Goal: Information Seeking & Learning: Check status

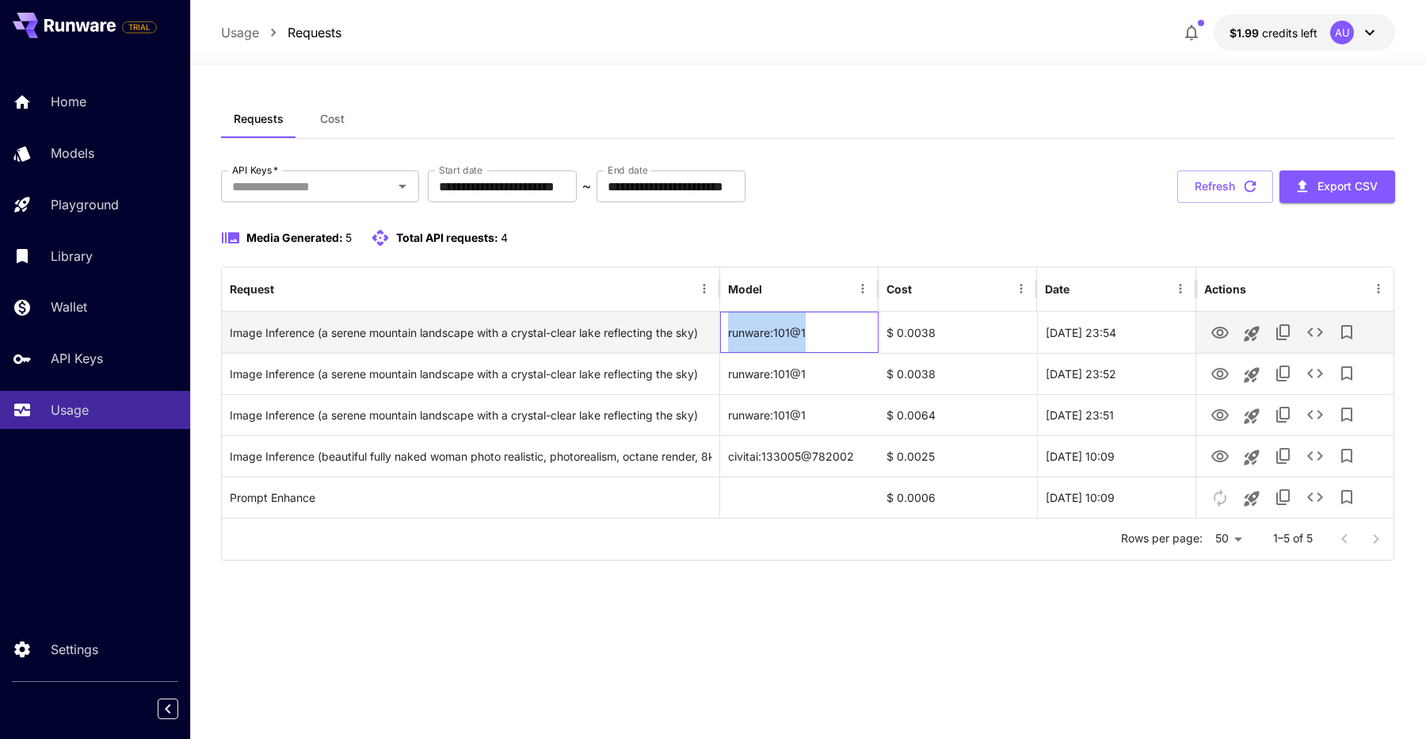
drag, startPoint x: 820, startPoint y: 328, endPoint x: 725, endPoint y: 328, distance: 95.1
click at [725, 328] on div "runware:101@1" at bounding box center [799, 331] width 158 height 41
copy div "runware:101@1"
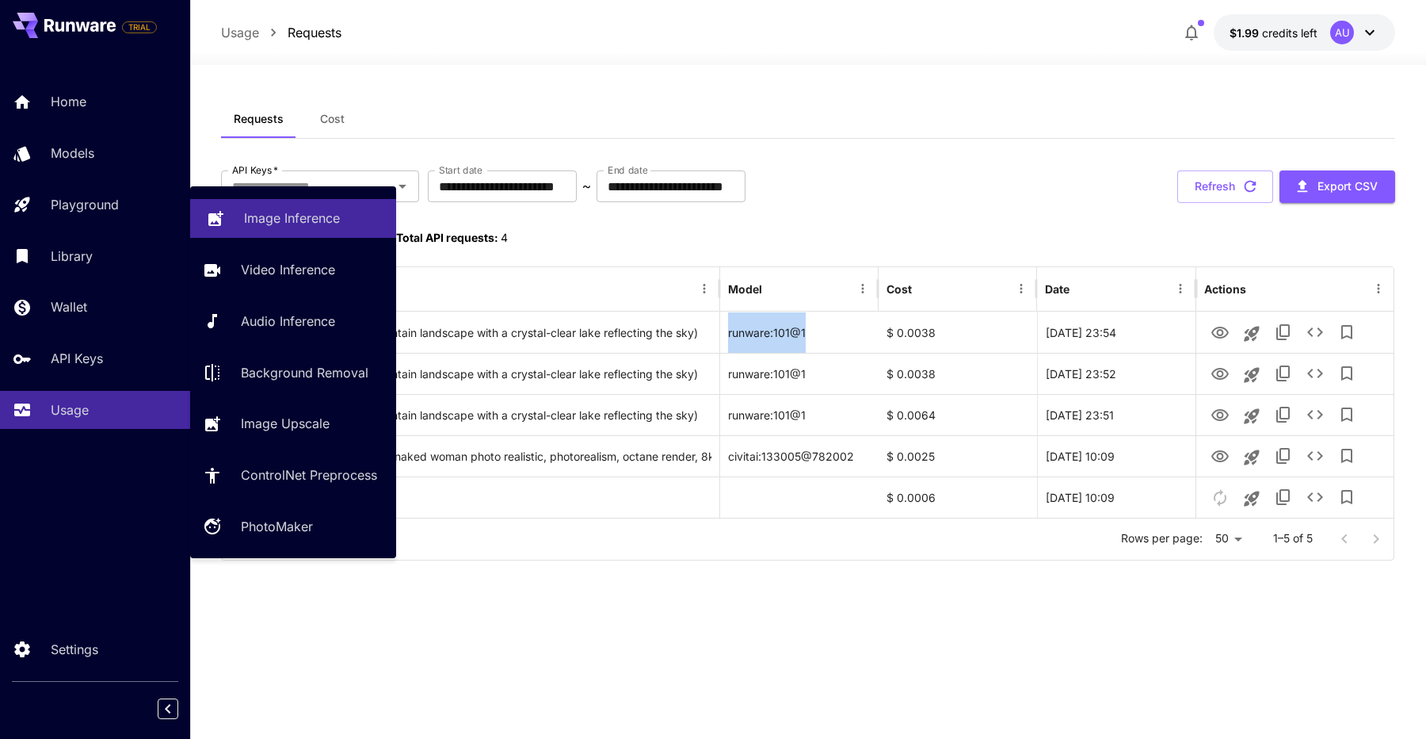
click at [277, 229] on link "Image Inference" at bounding box center [293, 218] width 206 height 39
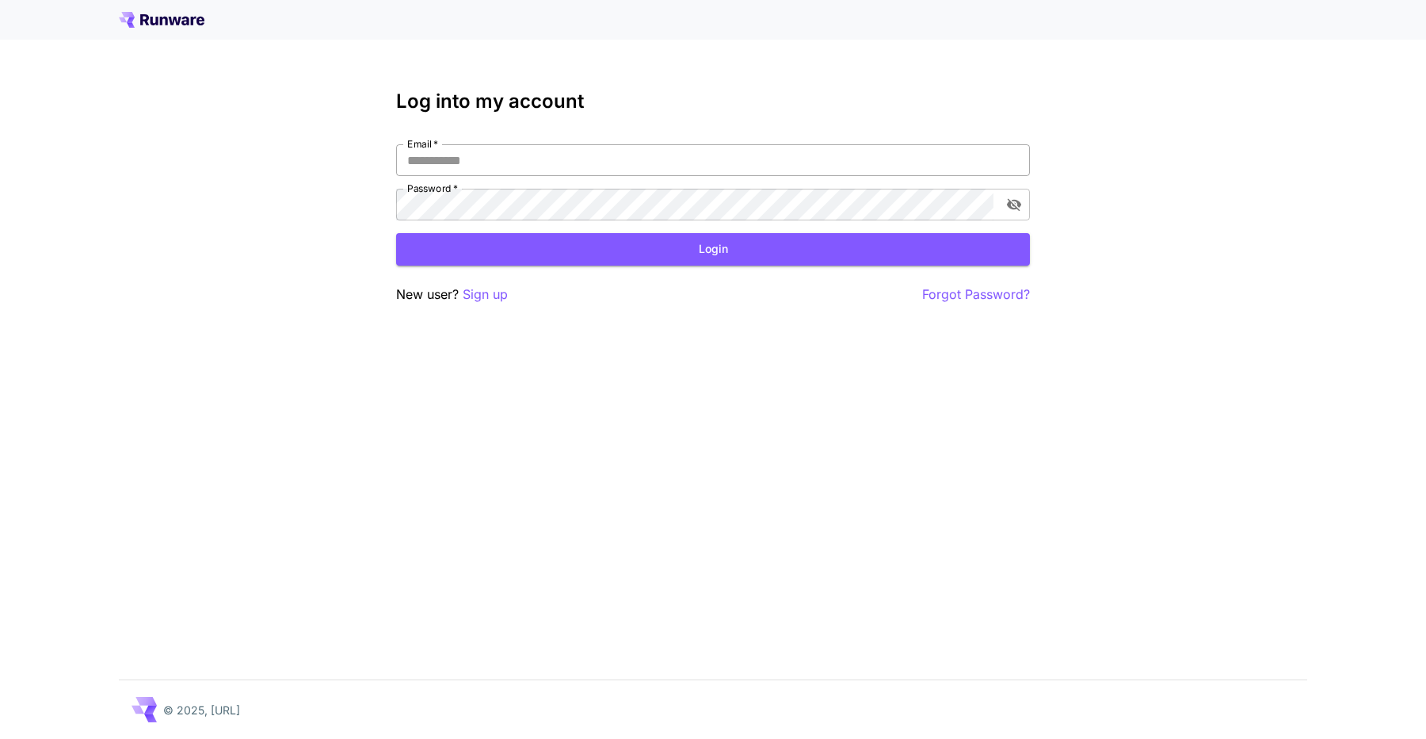
click at [433, 159] on input "Email   *" at bounding box center [713, 160] width 634 height 32
type input "**********"
click at [585, 261] on button "Login" at bounding box center [713, 249] width 634 height 32
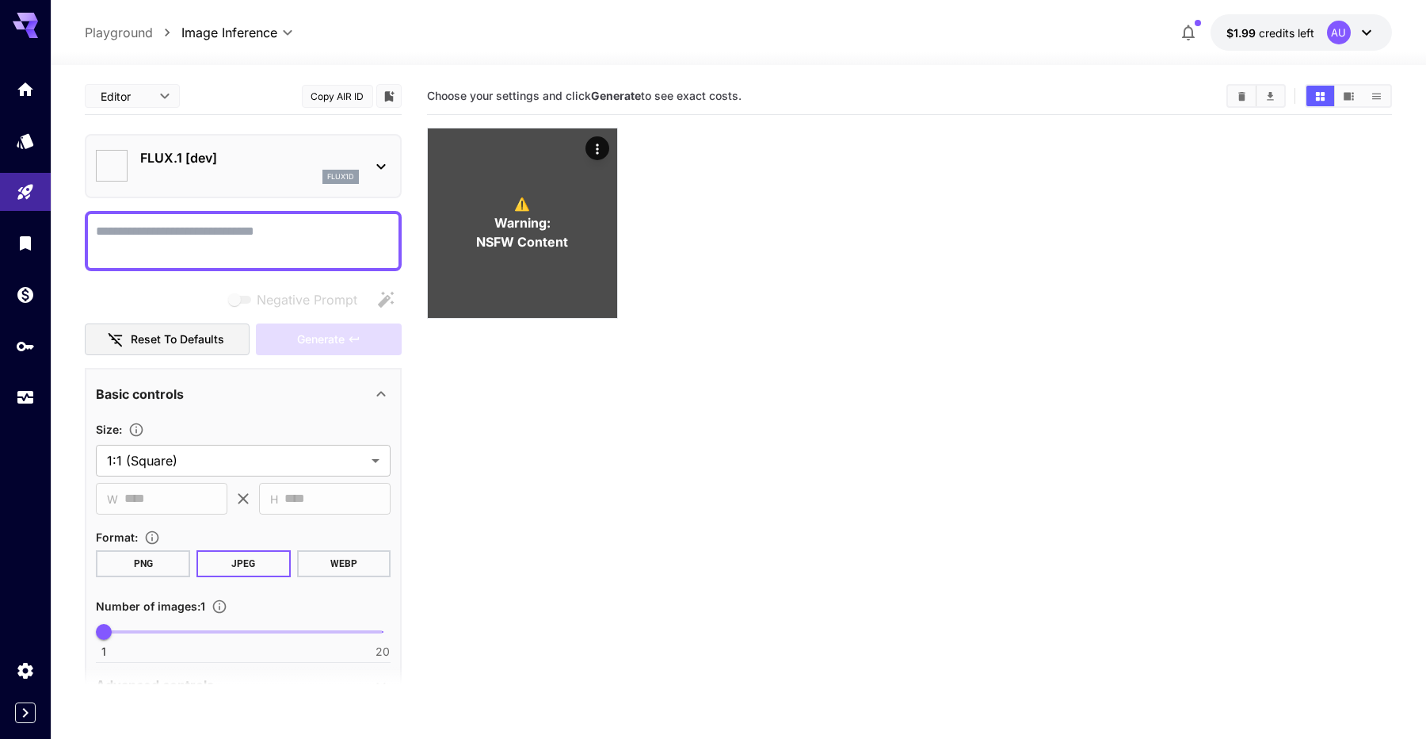
type input "**********"
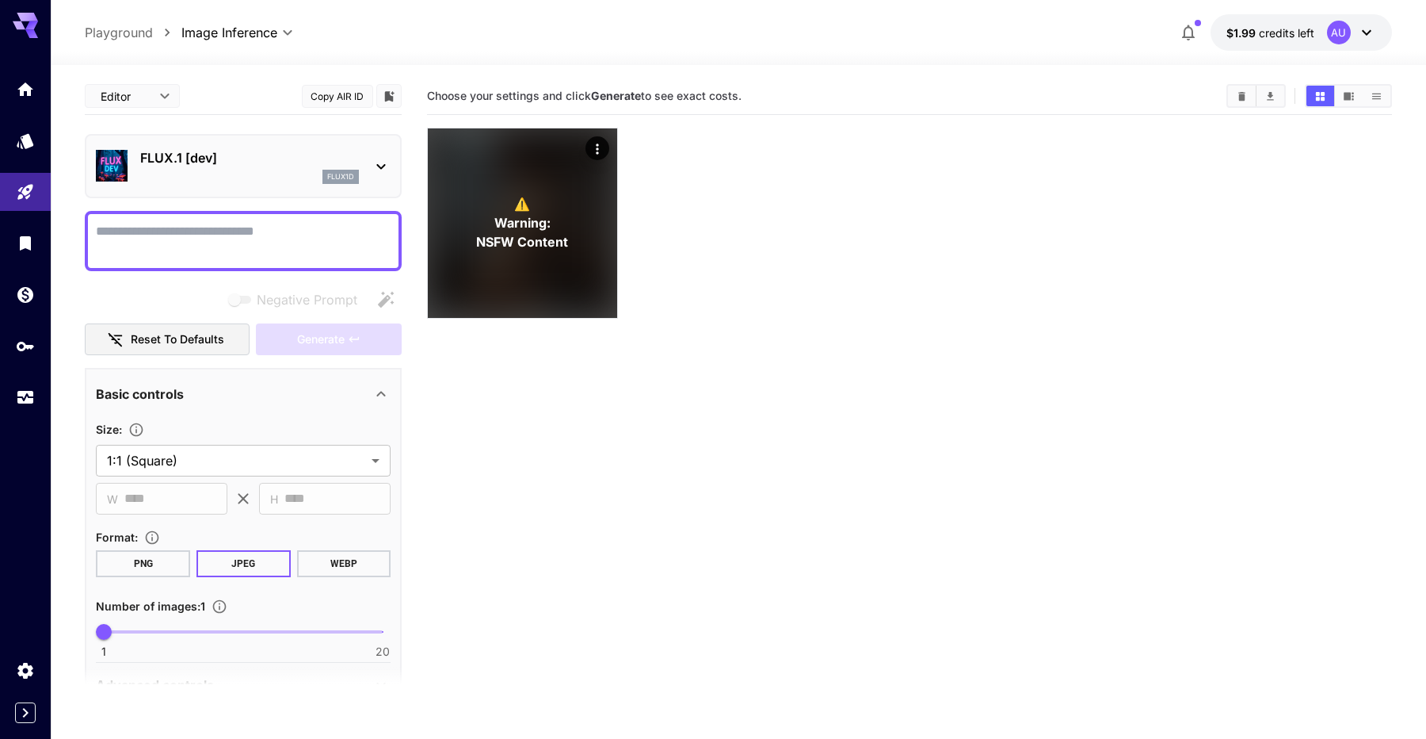
click at [172, 101] on body "**********" at bounding box center [713, 432] width 1426 height 864
click at [143, 188] on span "cURL" at bounding box center [132, 185] width 70 height 19
type input "****"
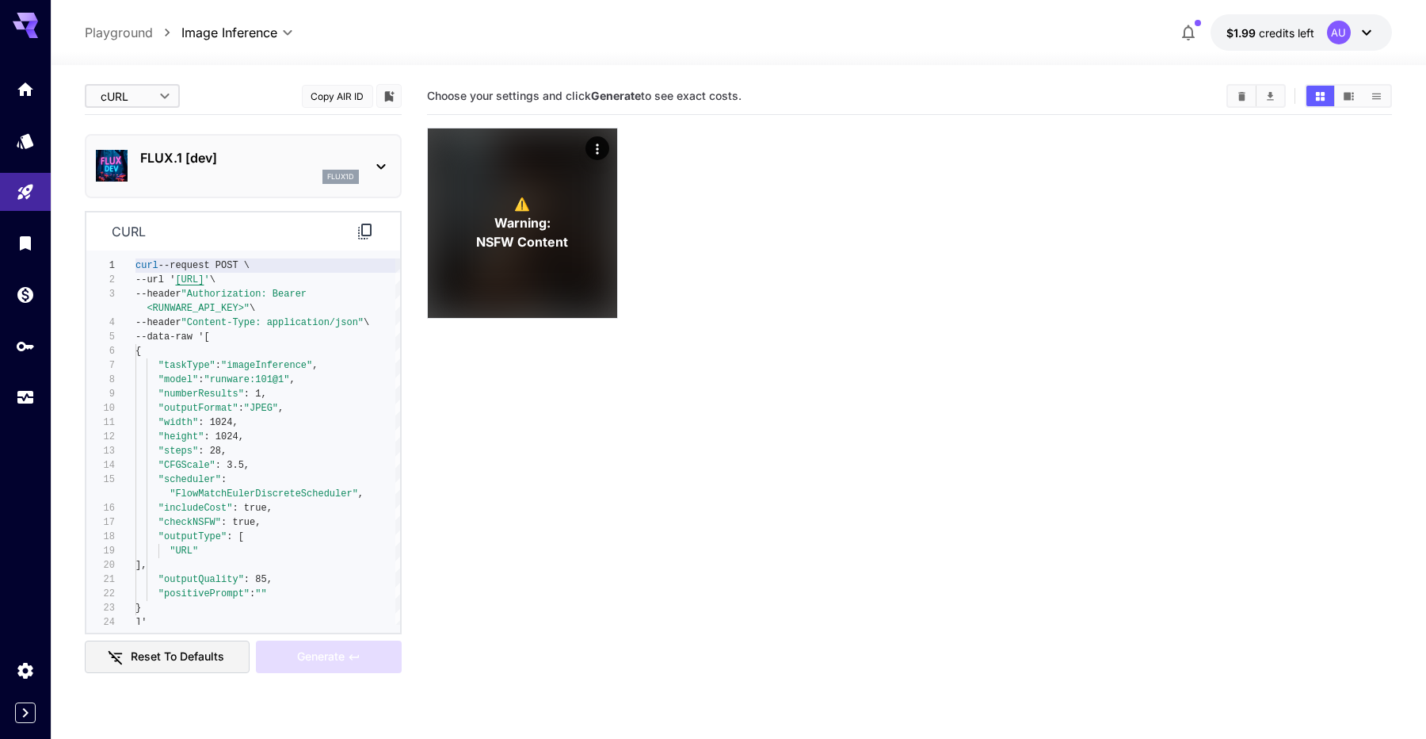
click at [166, 157] on p "FLUX.1 [dev]" at bounding box center [249, 157] width 219 height 19
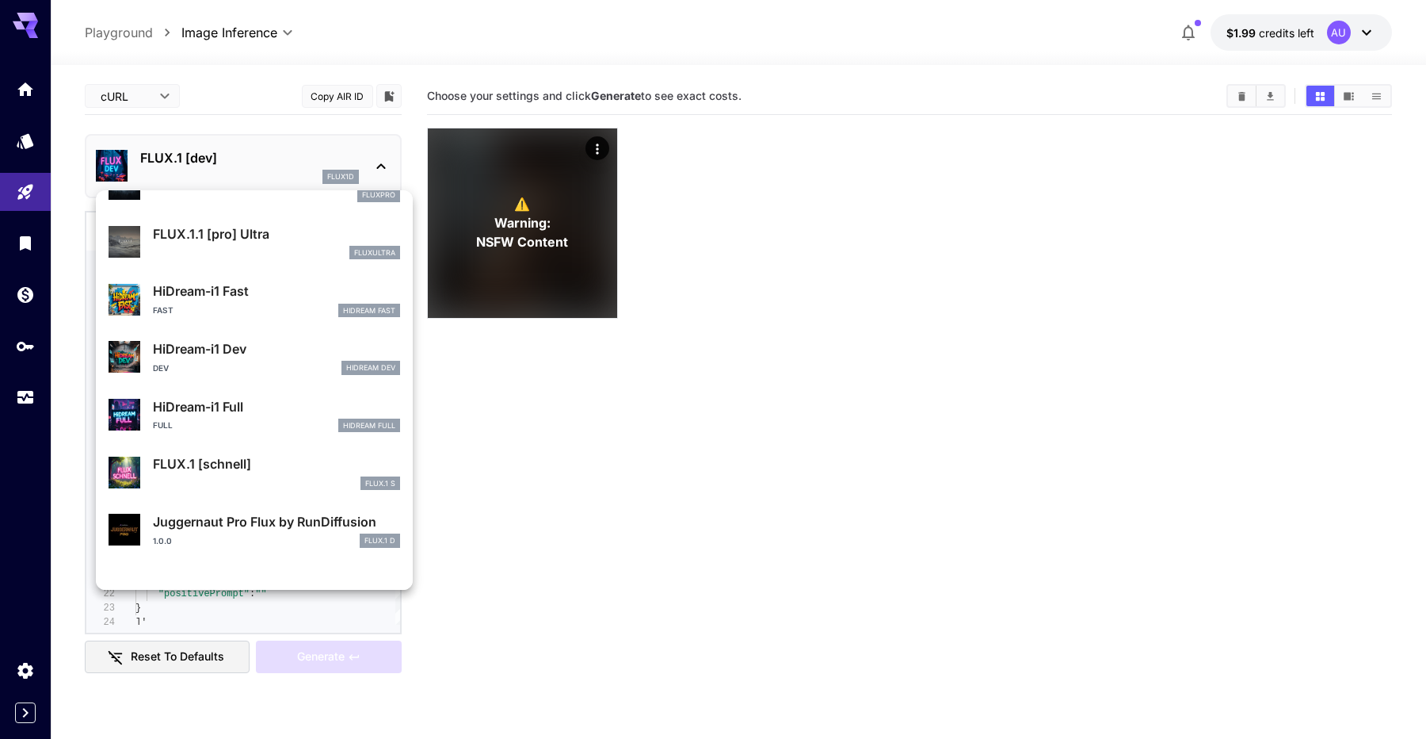
scroll to position [1258, 0]
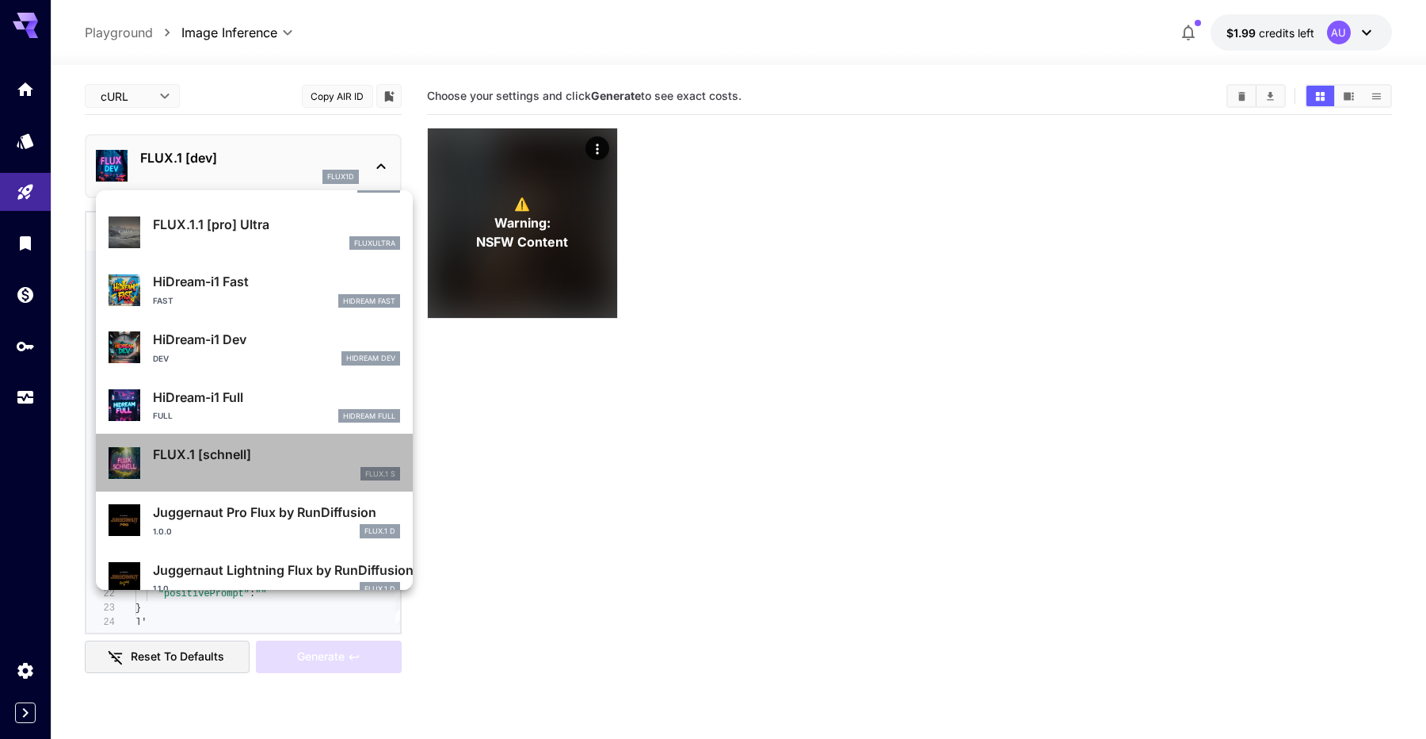
click at [262, 456] on p "FLUX.1 [schnell]" at bounding box center [276, 454] width 247 height 19
type input "*"
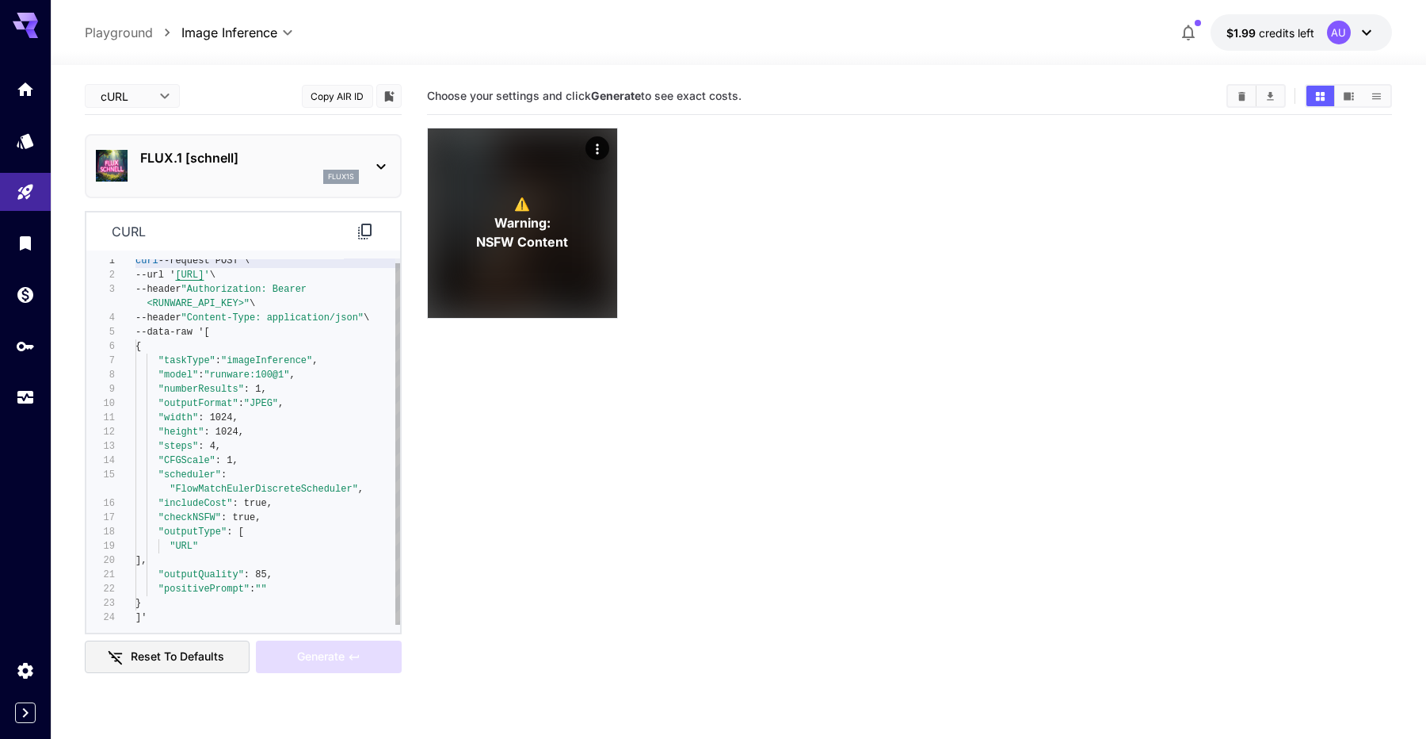
scroll to position [100, 0]
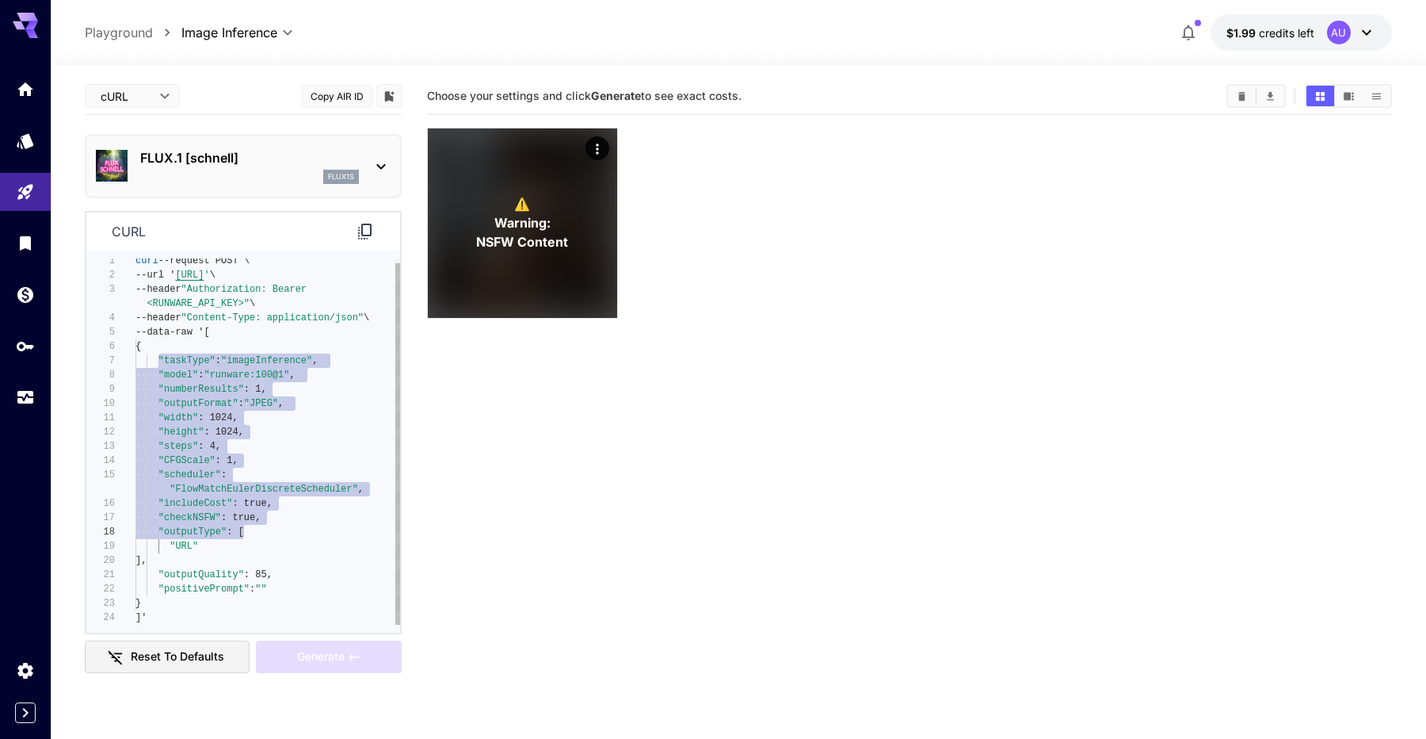
type textarea "**********"
drag, startPoint x: 159, startPoint y: 358, endPoint x: 324, endPoint y: 585, distance: 280.2
click at [324, 585] on div "curl --request POST \ --url ' https://api.runware.ai/v1 ' \ --header "Authoriza…" at bounding box center [268, 439] width 265 height 371
click at [222, 655] on button "Reset to defaults" at bounding box center [167, 656] width 165 height 32
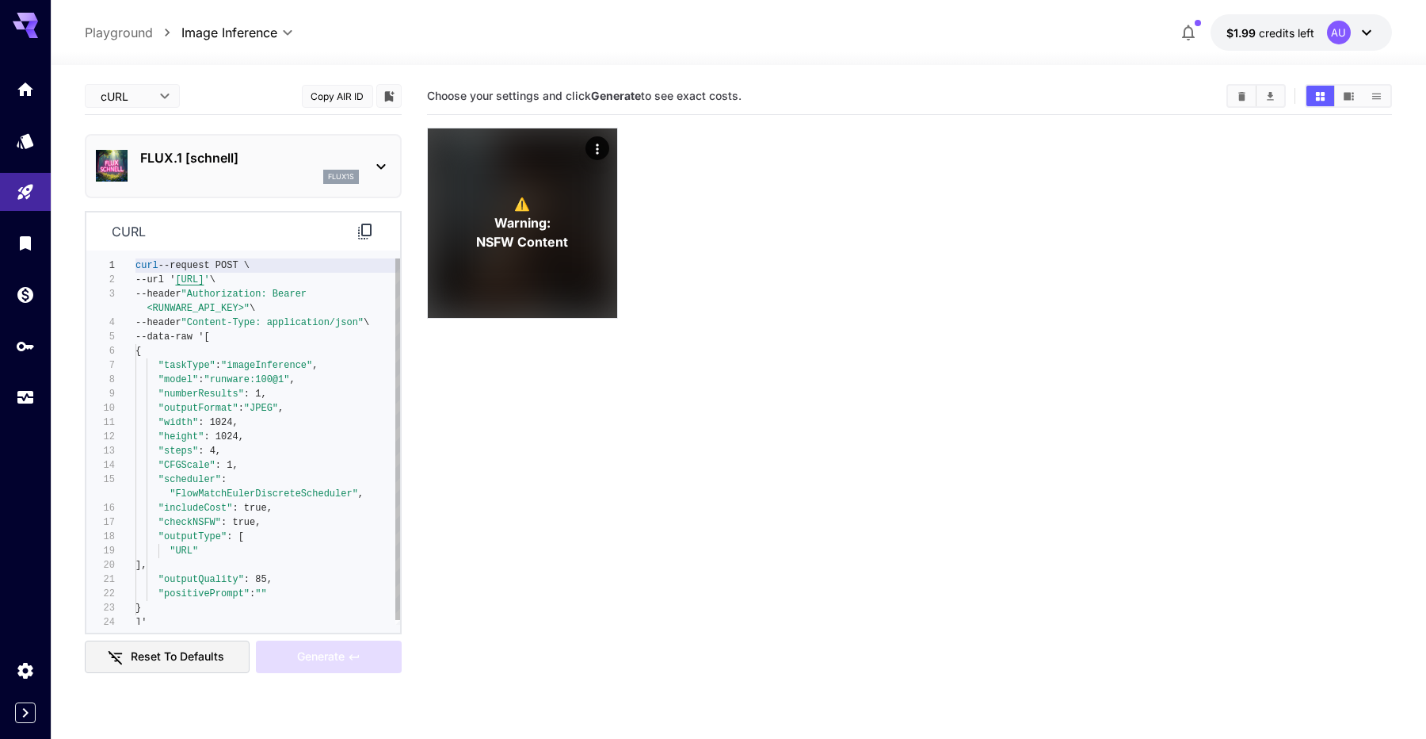
click at [278, 560] on div "curl --request POST \ --url ' https://api.runware.ai/v1 ' \ --header "Authoriza…" at bounding box center [268, 443] width 265 height 371
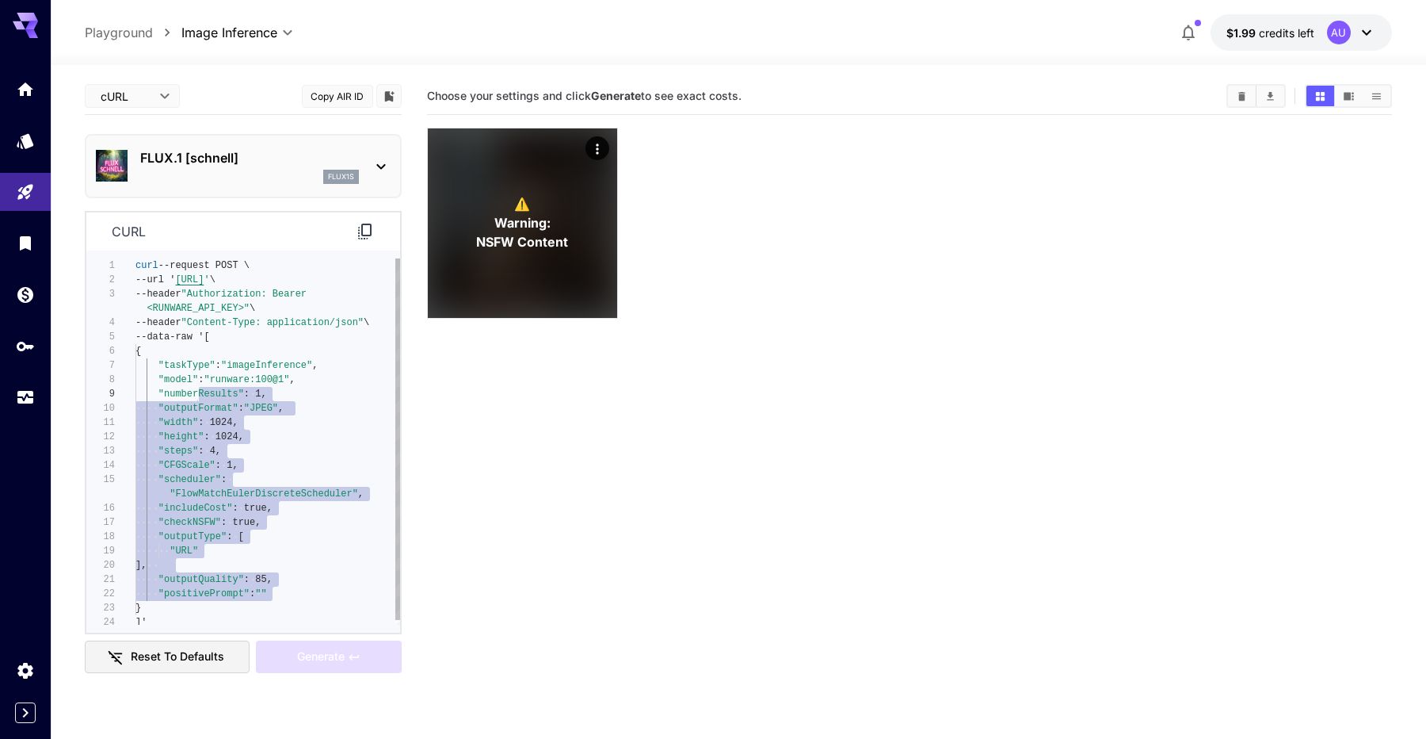
type textarea "**********"
drag, startPoint x: 277, startPoint y: 589, endPoint x: 160, endPoint y: 367, distance: 251.0
click at [160, 367] on div "curl --request POST \ --url ' https://api.runware.ai/v1 ' \ --header "Authoriza…" at bounding box center [268, 443] width 265 height 371
click at [241, 179] on div "flux1s" at bounding box center [249, 177] width 219 height 14
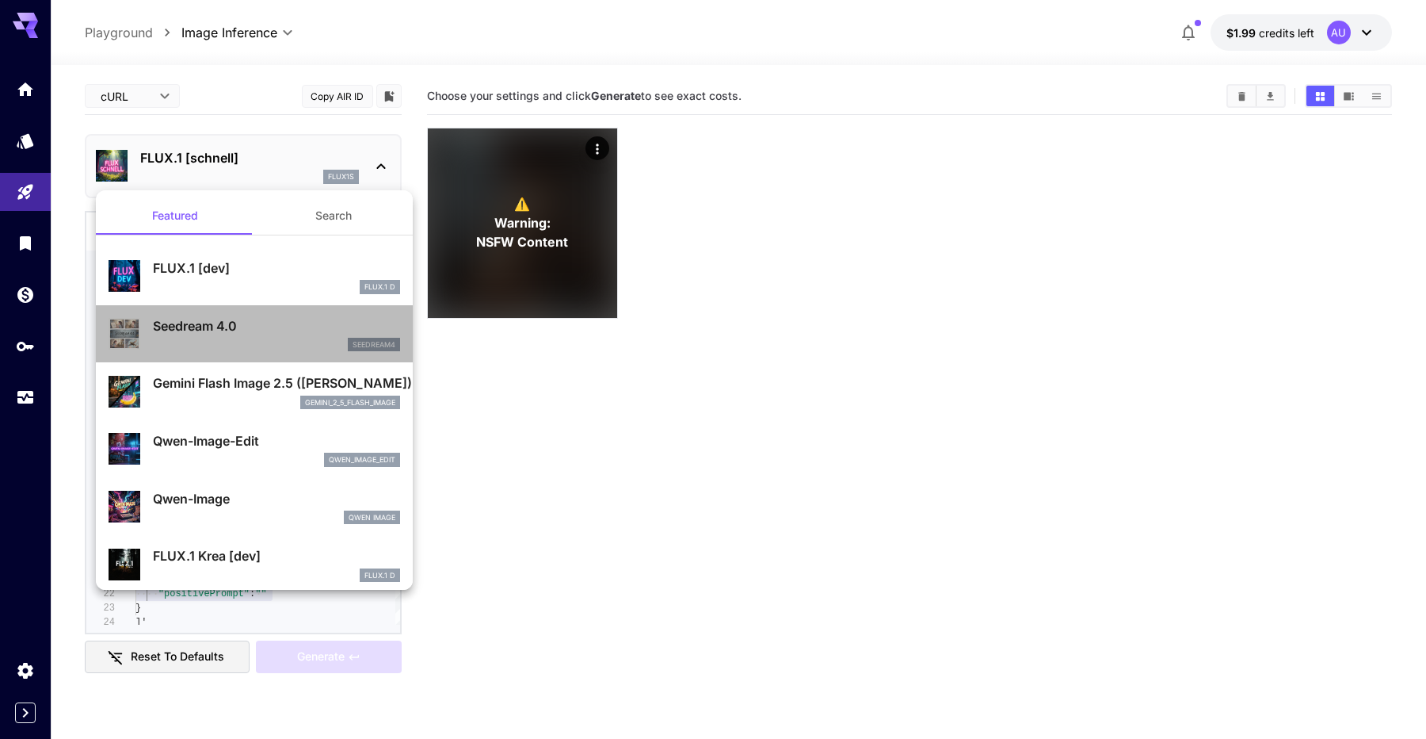
click at [240, 338] on div "seedream4" at bounding box center [276, 345] width 247 height 14
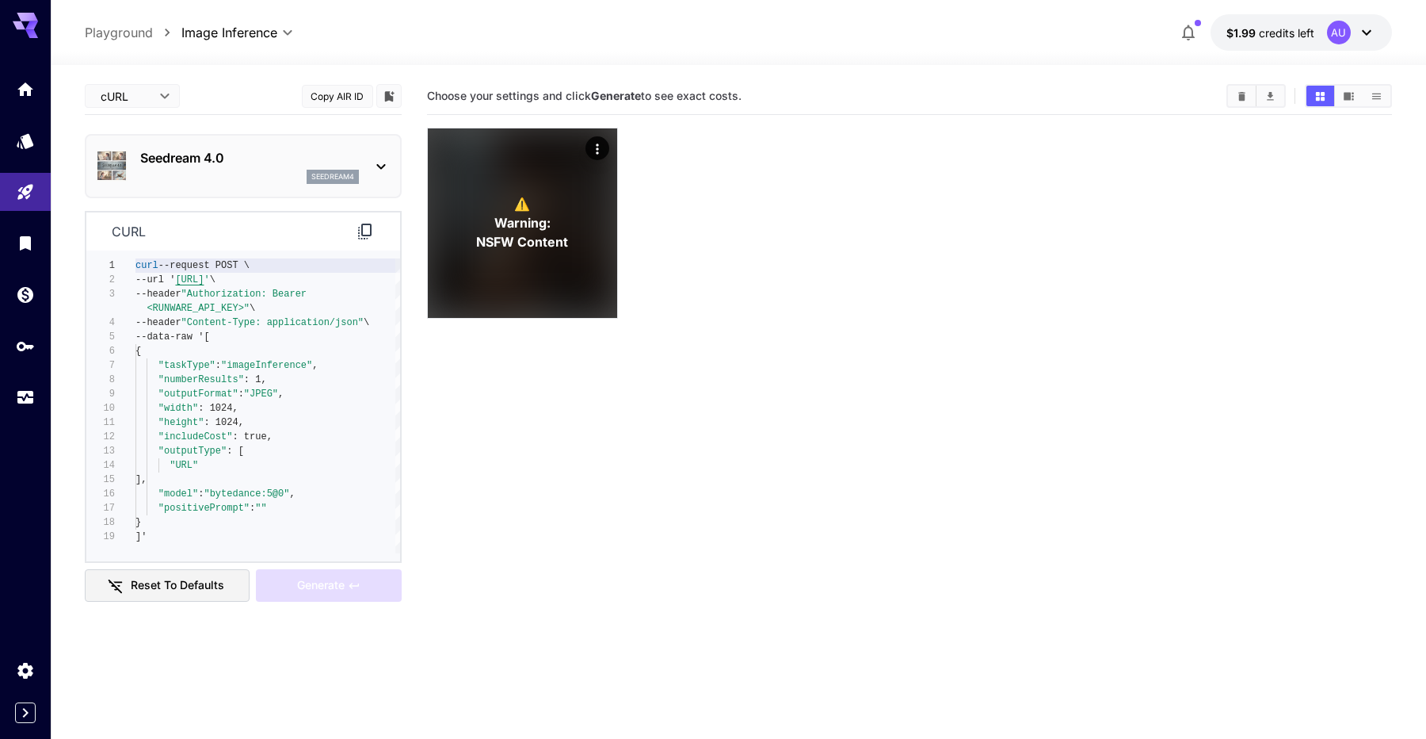
click at [257, 181] on div "seedream4" at bounding box center [249, 177] width 219 height 14
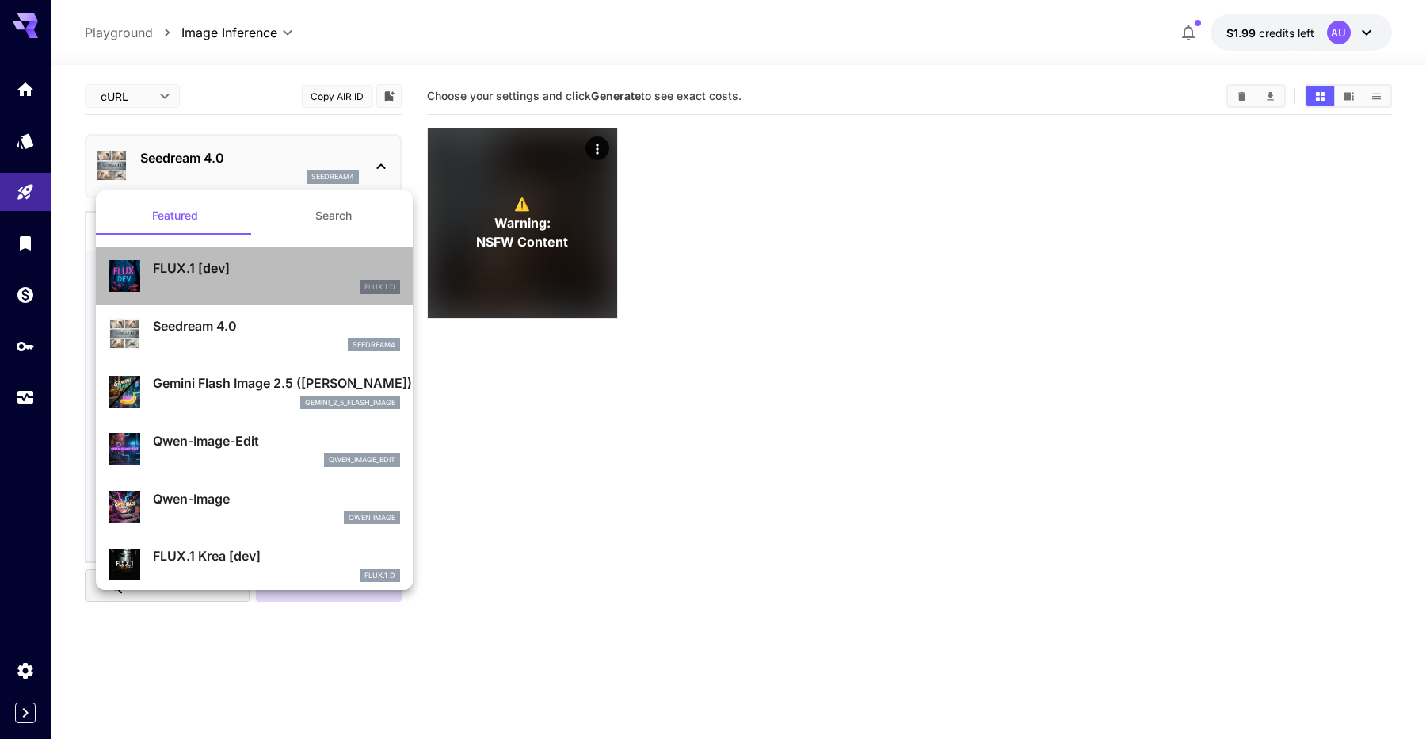
click at [263, 280] on div "FLUX.1 D" at bounding box center [276, 287] width 247 height 14
type input "**********"
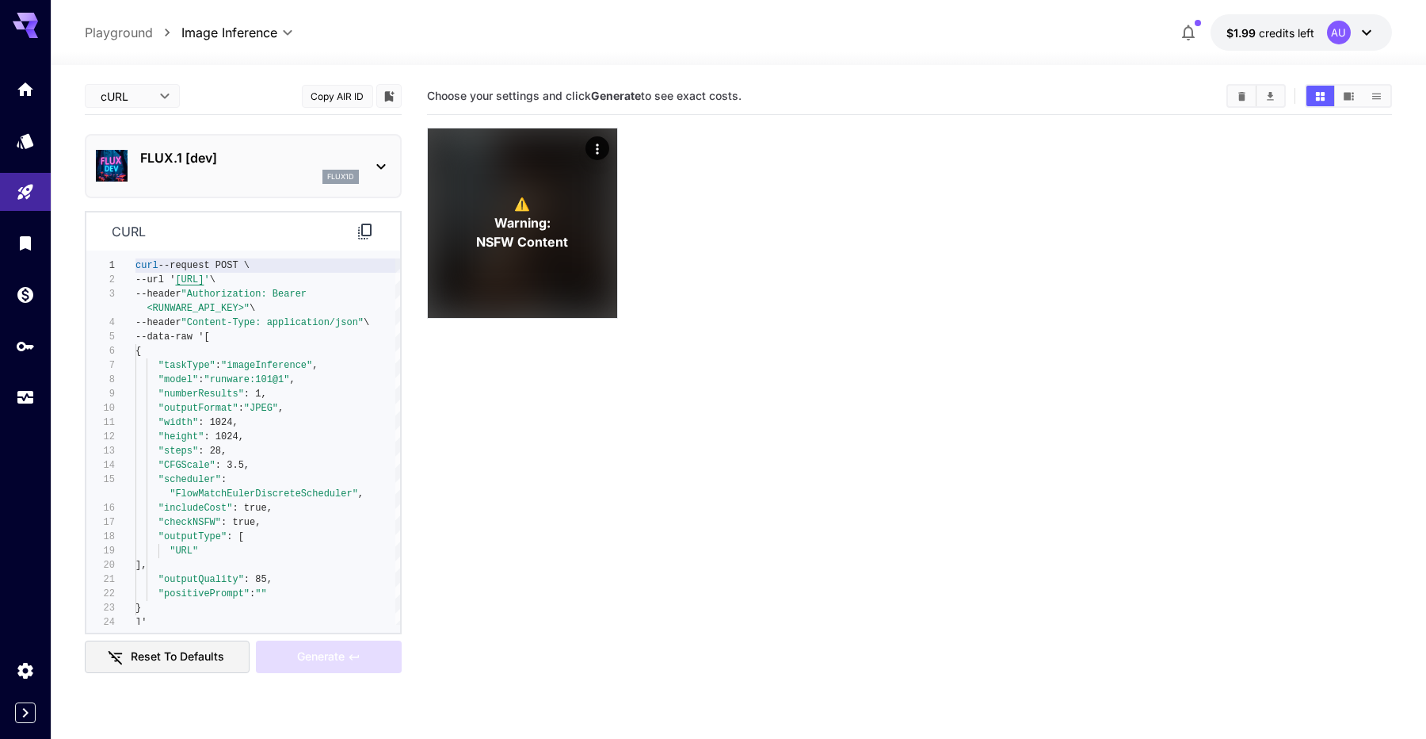
click at [270, 175] on div "flux1d" at bounding box center [249, 177] width 219 height 14
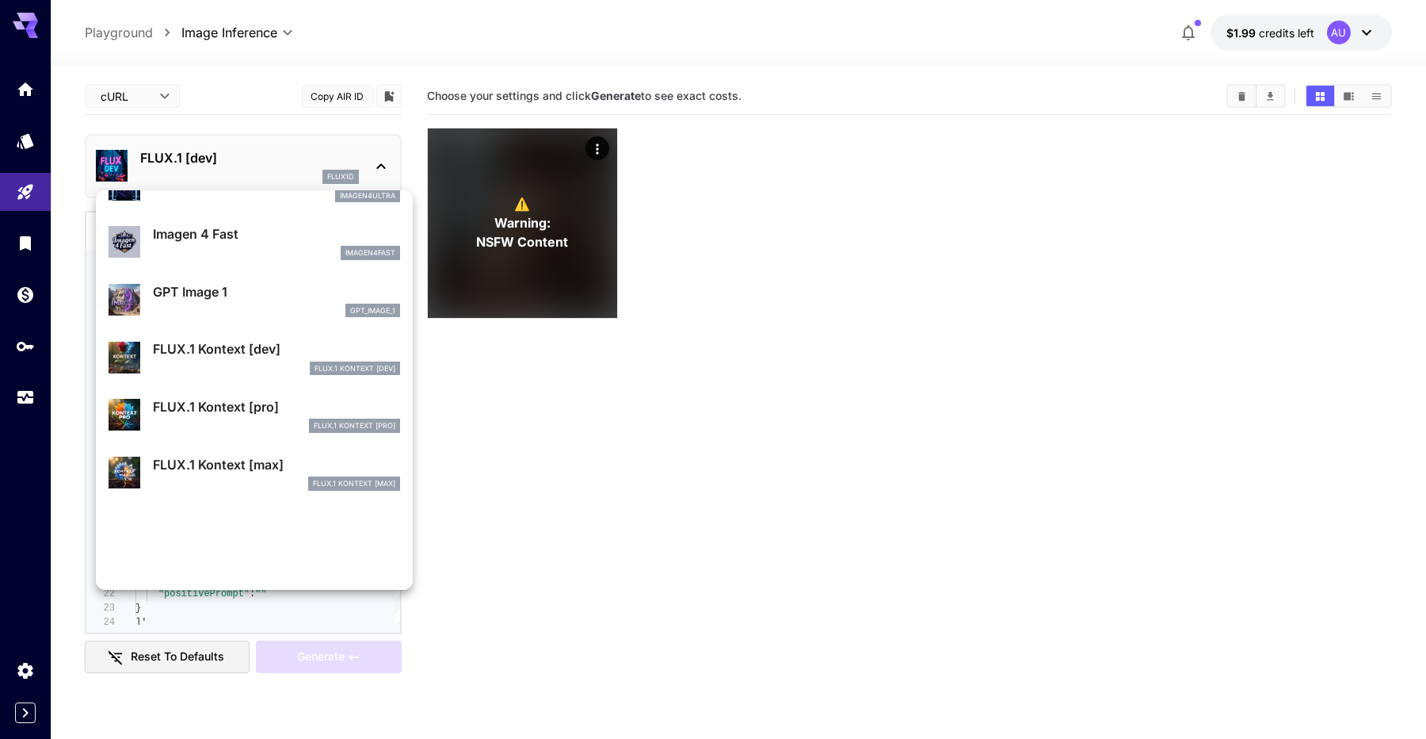
scroll to position [1282, 0]
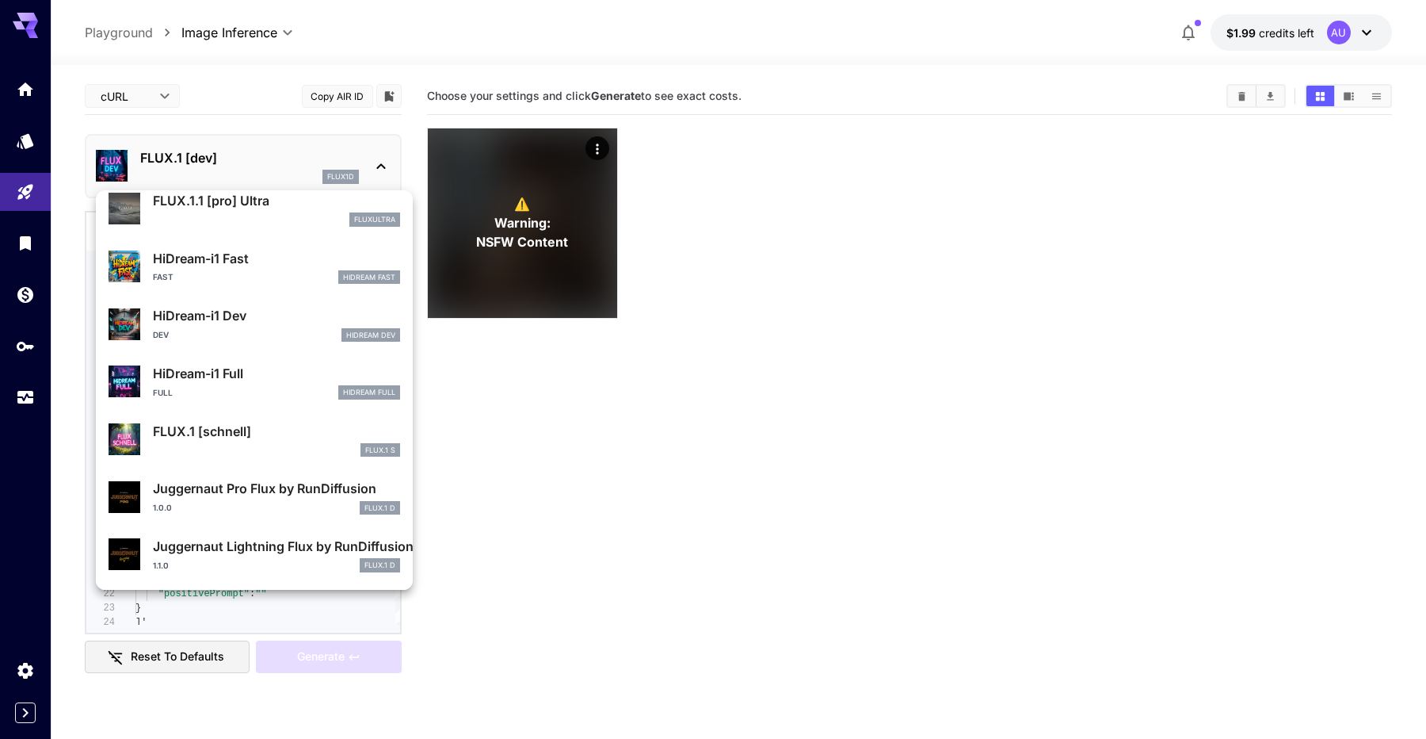
click at [282, 437] on p "FLUX.1 [schnell]" at bounding box center [276, 431] width 247 height 19
type input "*"
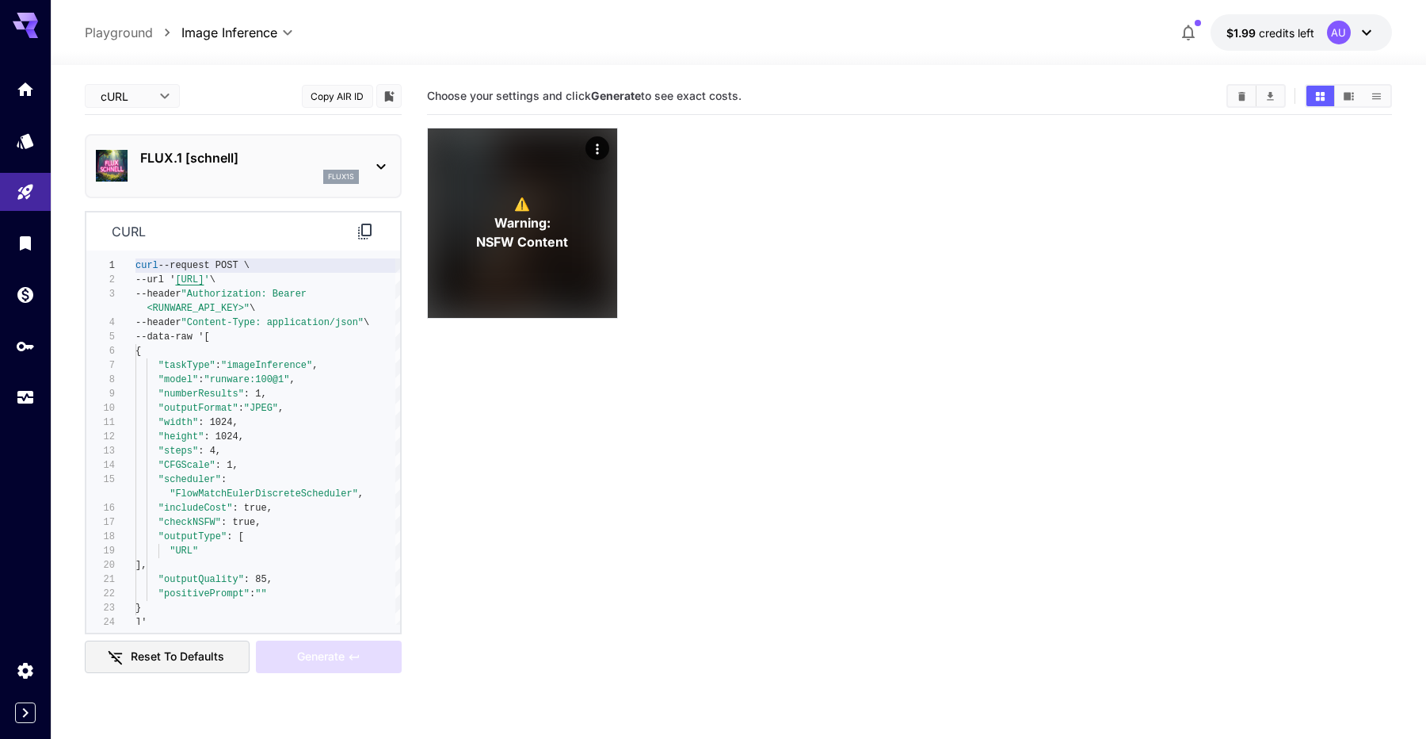
click at [139, 97] on body "**********" at bounding box center [713, 432] width 1426 height 864
click at [29, 145] on div at bounding box center [713, 369] width 1426 height 739
click at [26, 143] on icon "Models" at bounding box center [26, 135] width 17 height 15
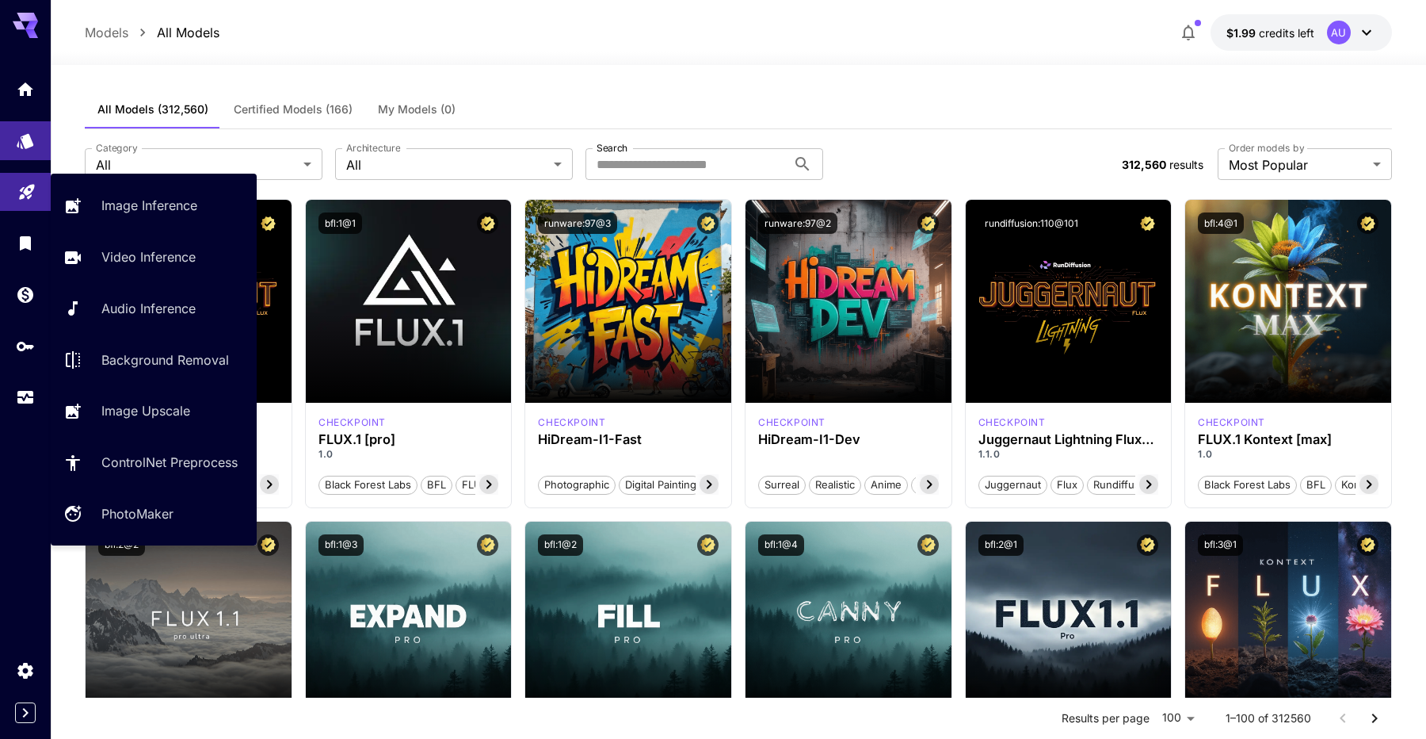
click at [37, 195] on link at bounding box center [25, 192] width 51 height 39
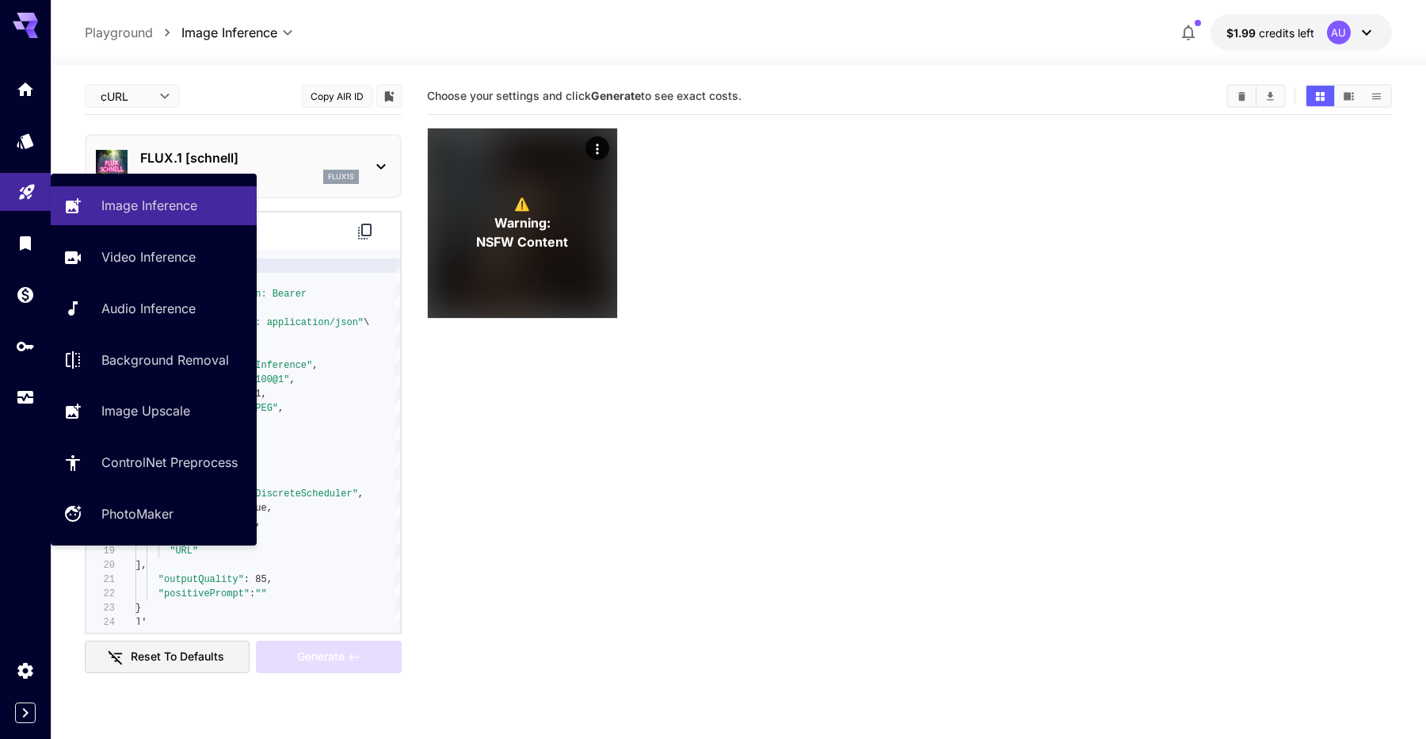
click at [28, 199] on body "**********" at bounding box center [713, 432] width 1426 height 864
click at [119, 310] on p "Audio Inference" at bounding box center [152, 308] width 94 height 19
type input "**********"
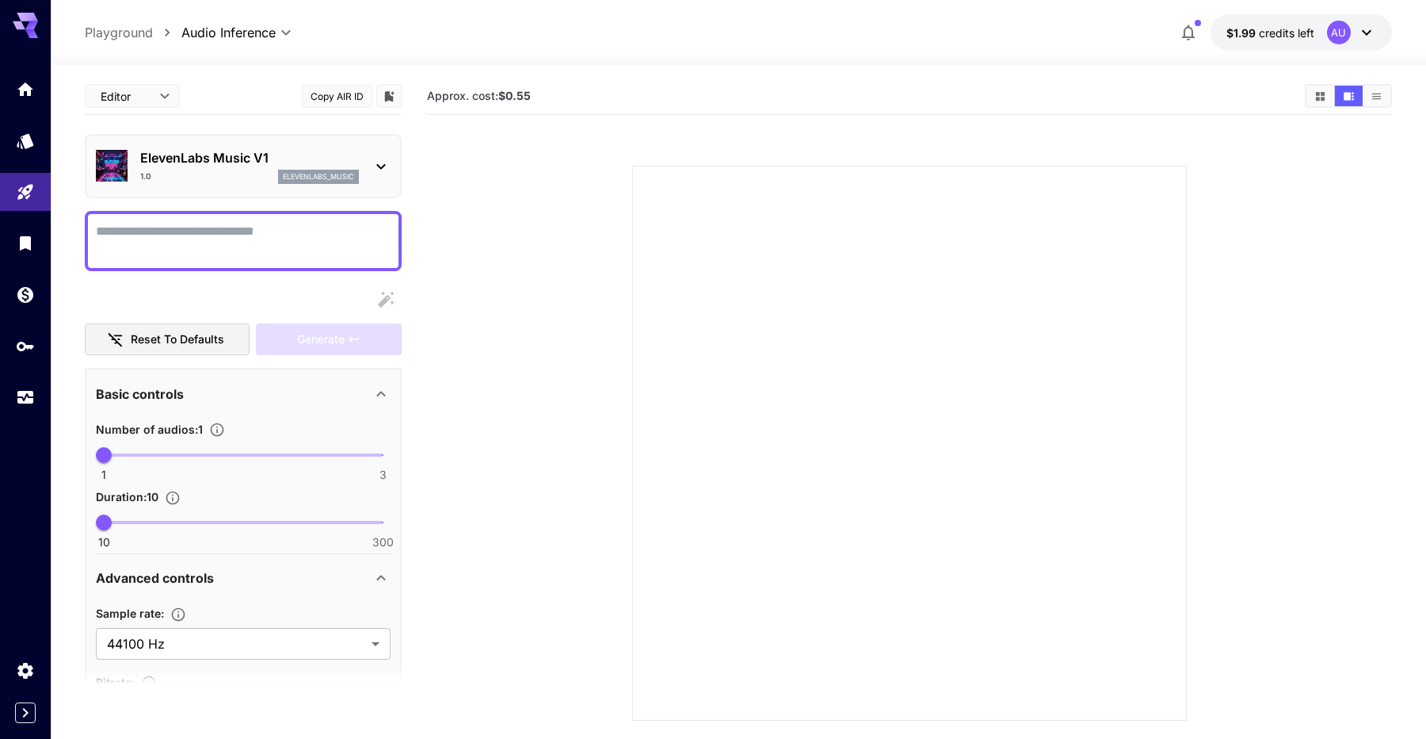
click at [253, 178] on div "1.0 elevenlabs_music" at bounding box center [249, 177] width 219 height 14
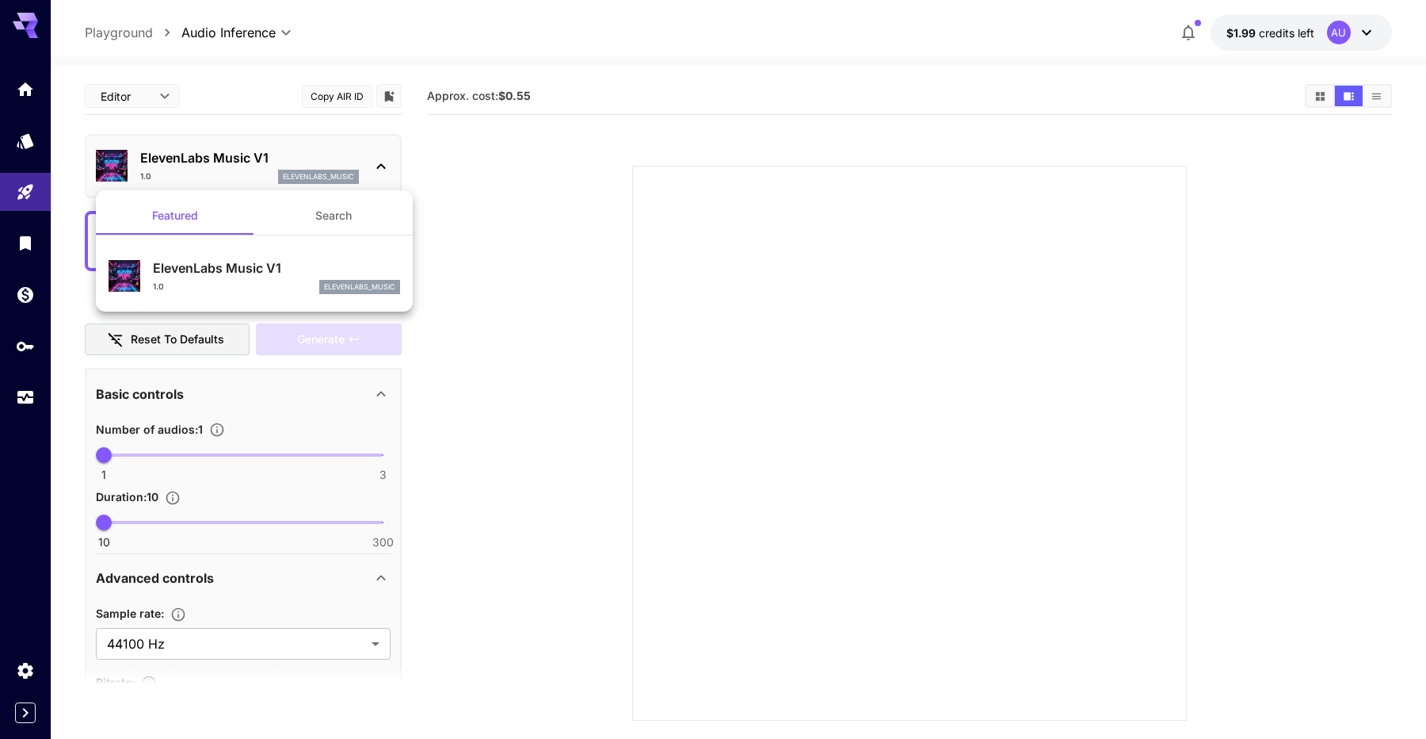
click at [161, 161] on div at bounding box center [713, 369] width 1426 height 739
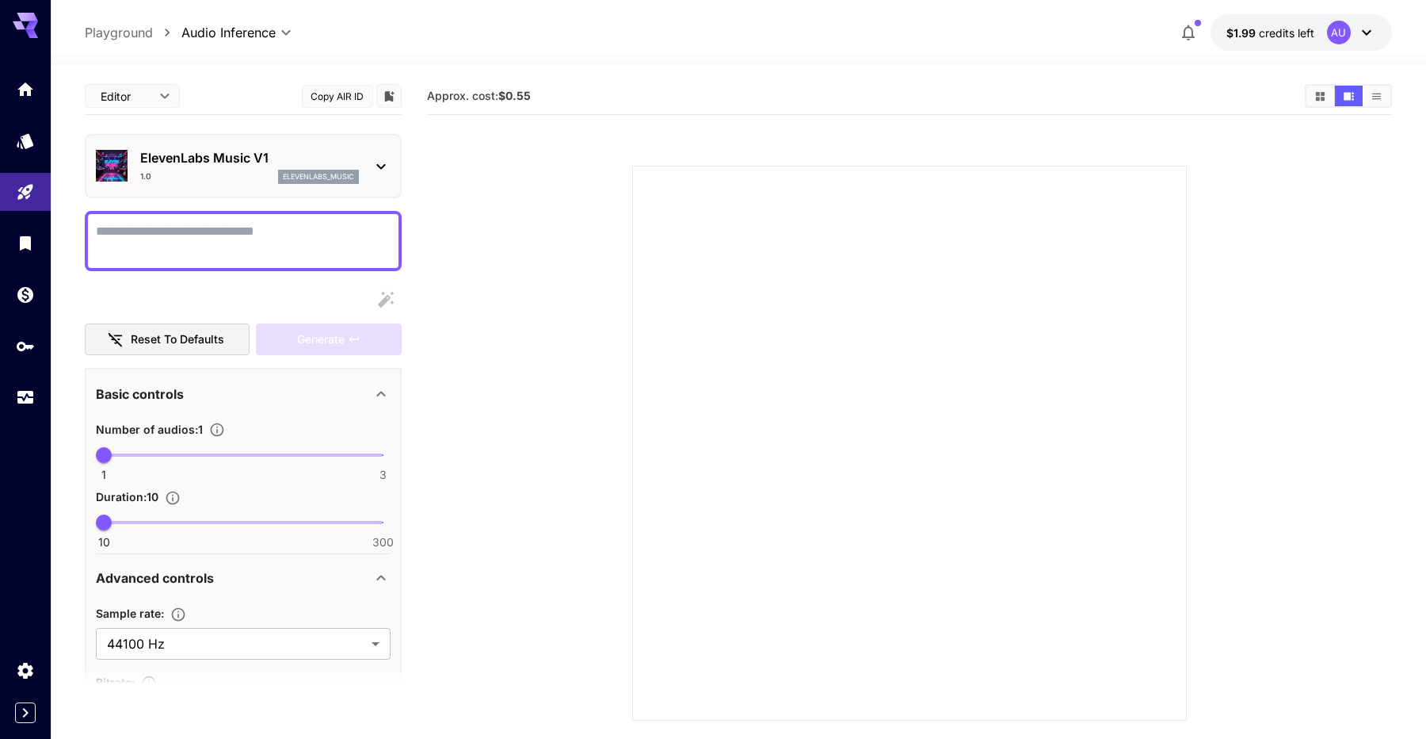
click at [132, 92] on body "**********" at bounding box center [713, 432] width 1426 height 864
click at [131, 92] on div at bounding box center [713, 369] width 1426 height 739
click at [32, 296] on icon "Wallet" at bounding box center [27, 290] width 16 height 16
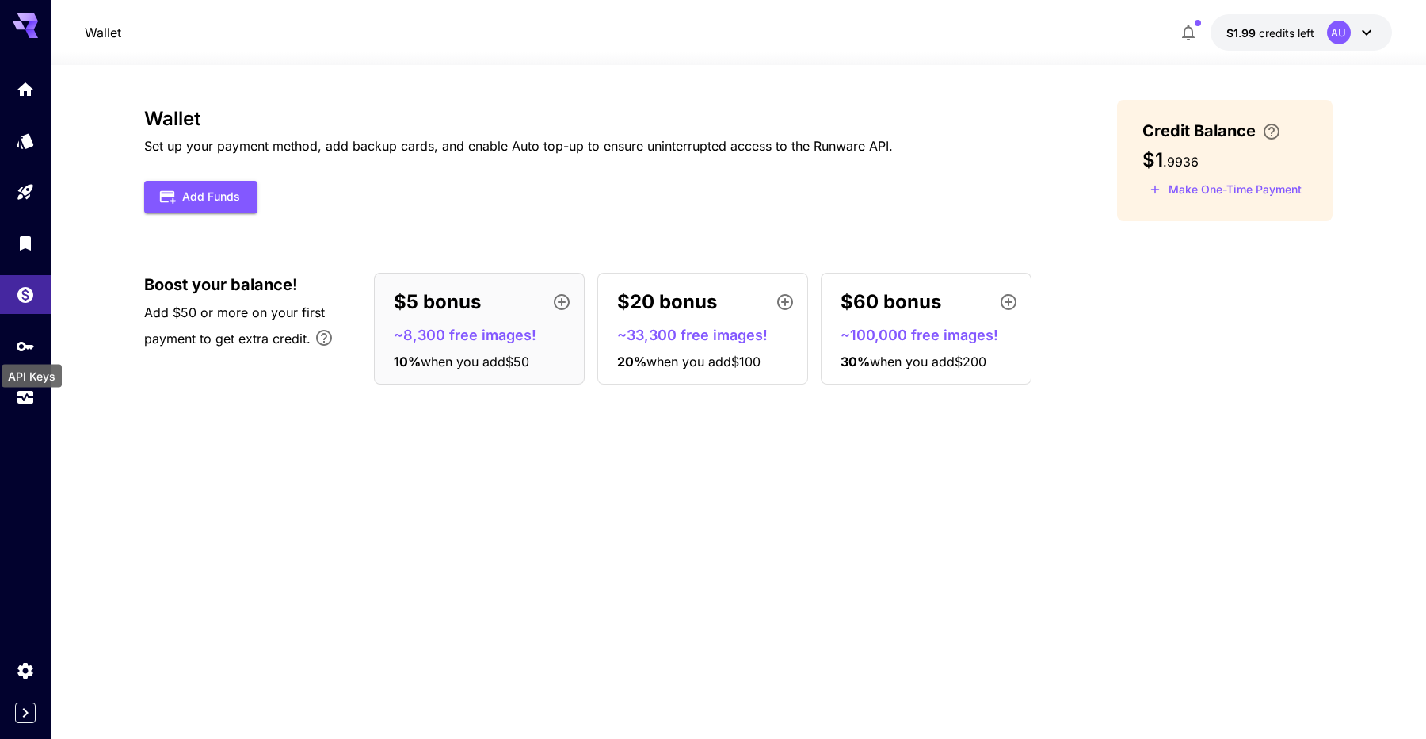
click at [29, 354] on div "API Keys" at bounding box center [31, 371] width 63 height 36
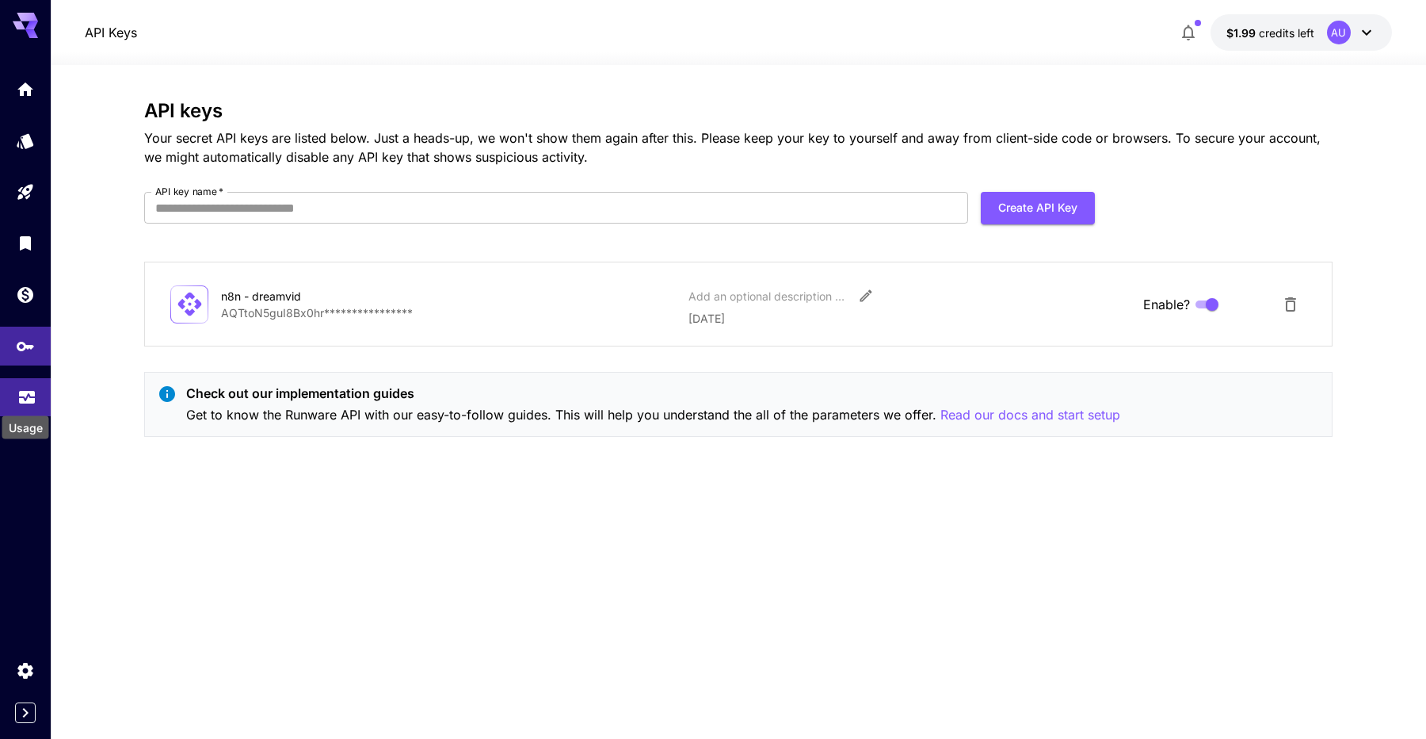
click at [32, 399] on icon "Usage" at bounding box center [27, 395] width 16 height 8
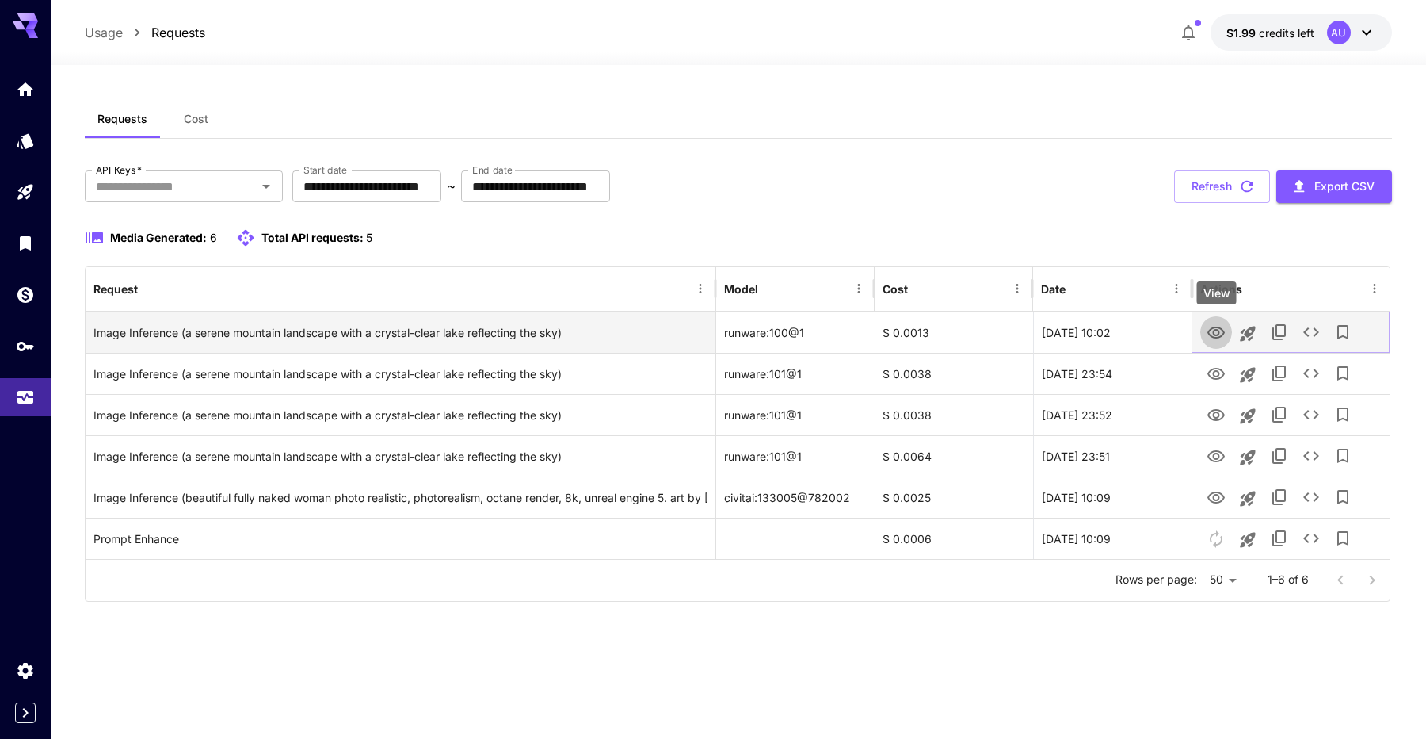
click at [1216, 335] on icon "View" at bounding box center [1216, 332] width 17 height 12
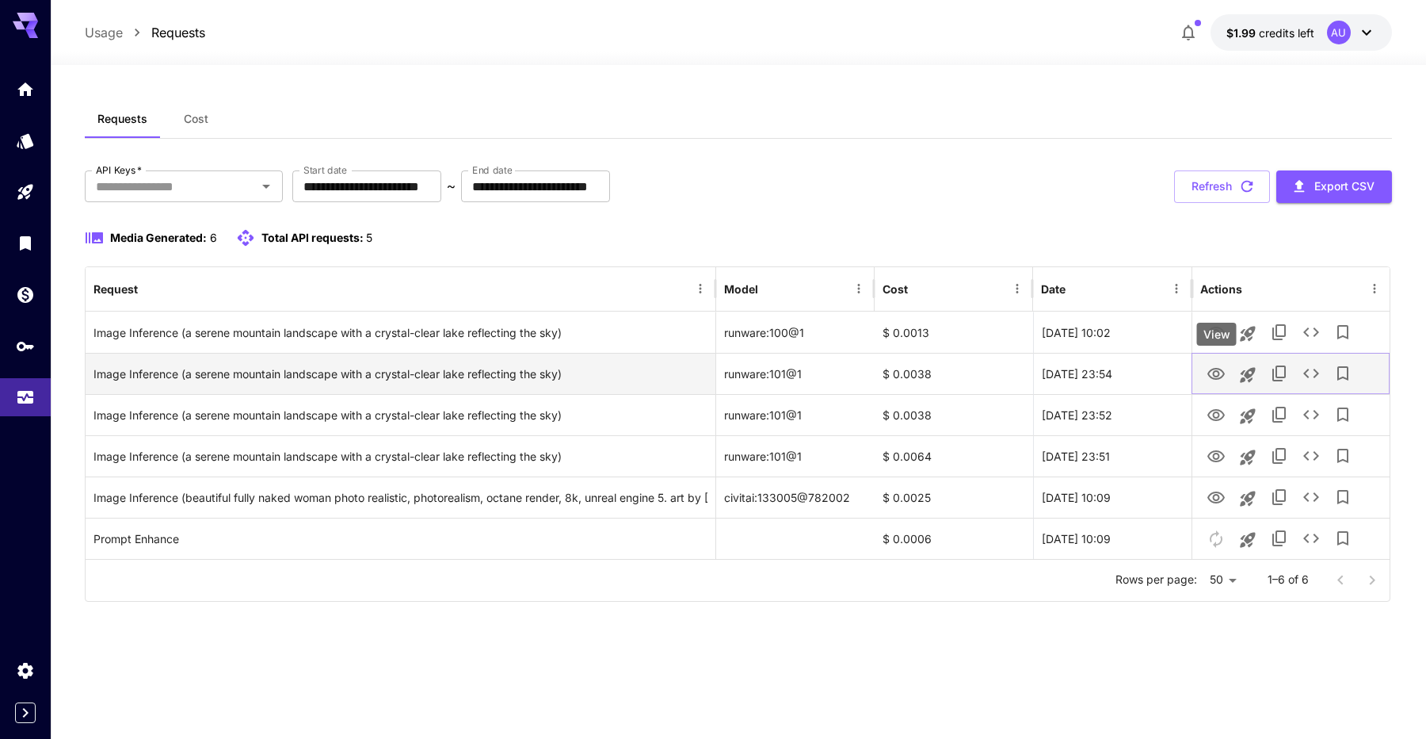
click at [1223, 382] on icon "View" at bounding box center [1216, 374] width 19 height 19
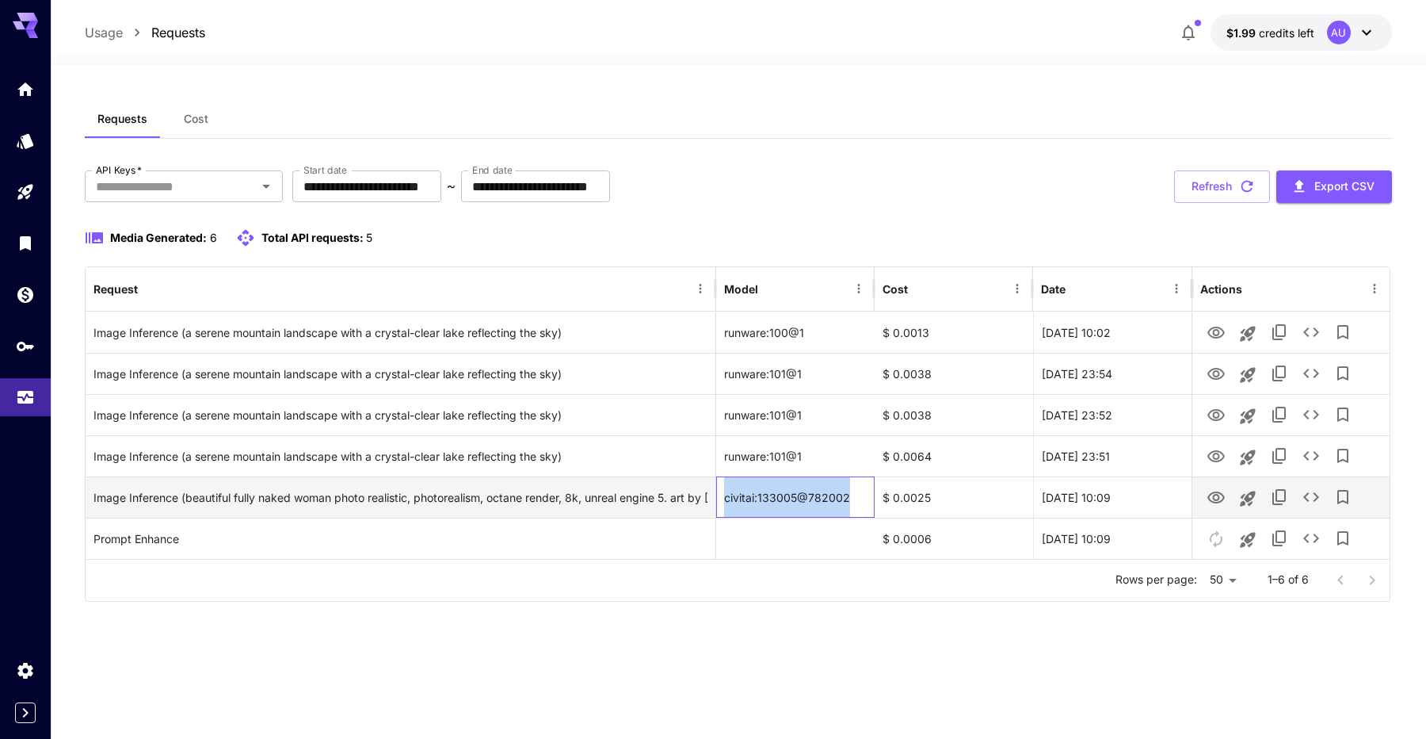
drag, startPoint x: 857, startPoint y: 496, endPoint x: 724, endPoint y: 498, distance: 132.4
click at [724, 498] on div "civitai:133005@782002" at bounding box center [795, 496] width 158 height 41
copy div "civitai:133005@782002"
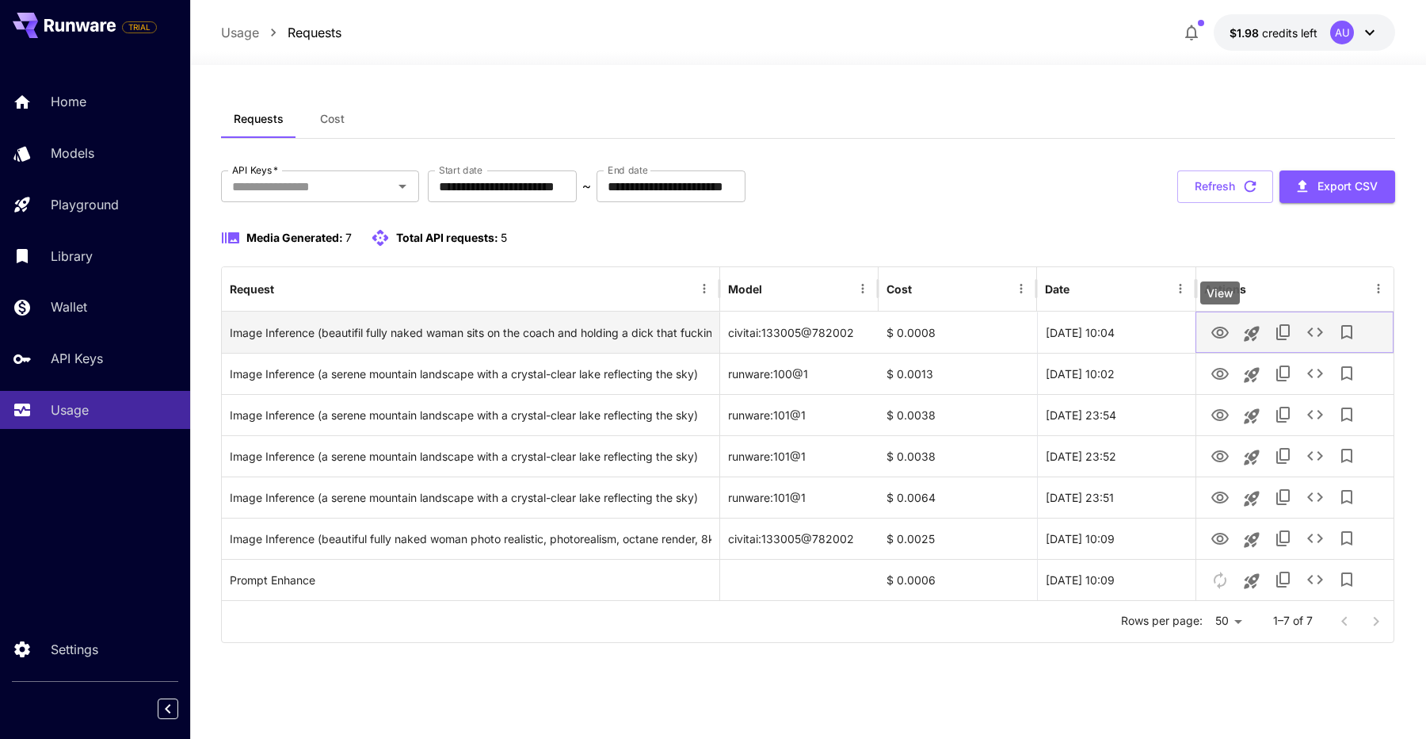
click at [1227, 342] on icon "View" at bounding box center [1220, 332] width 19 height 19
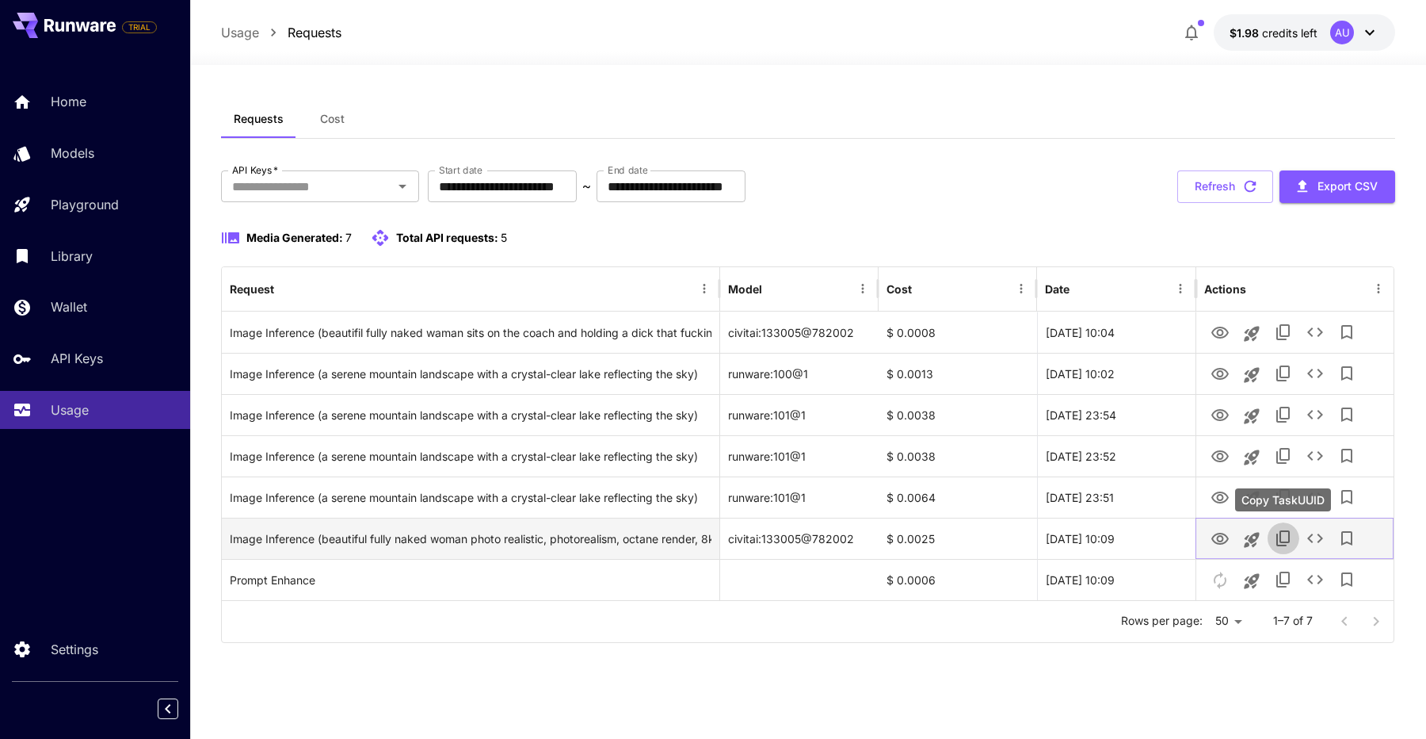
click at [1277, 543] on icon "Copy TaskUUID" at bounding box center [1283, 538] width 13 height 16
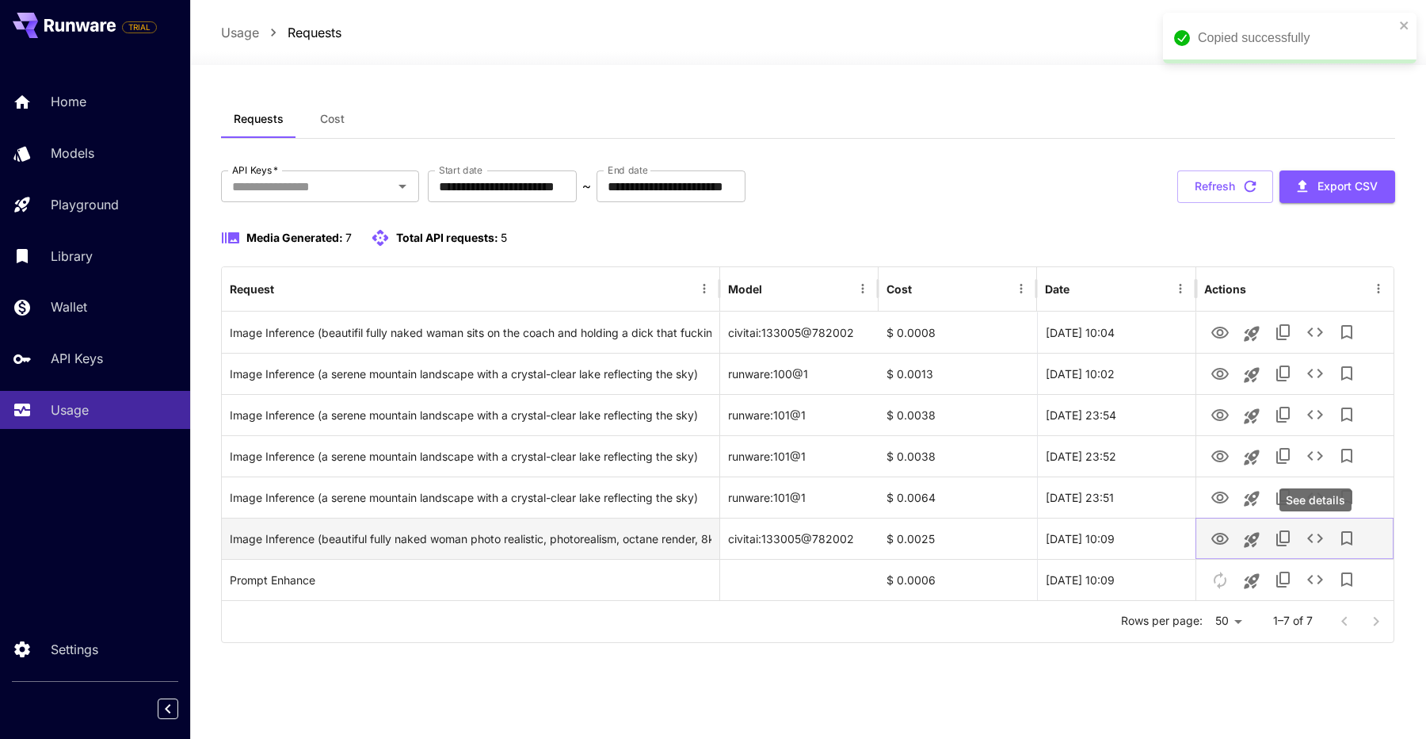
click at [1306, 535] on icon "See details" at bounding box center [1315, 538] width 19 height 19
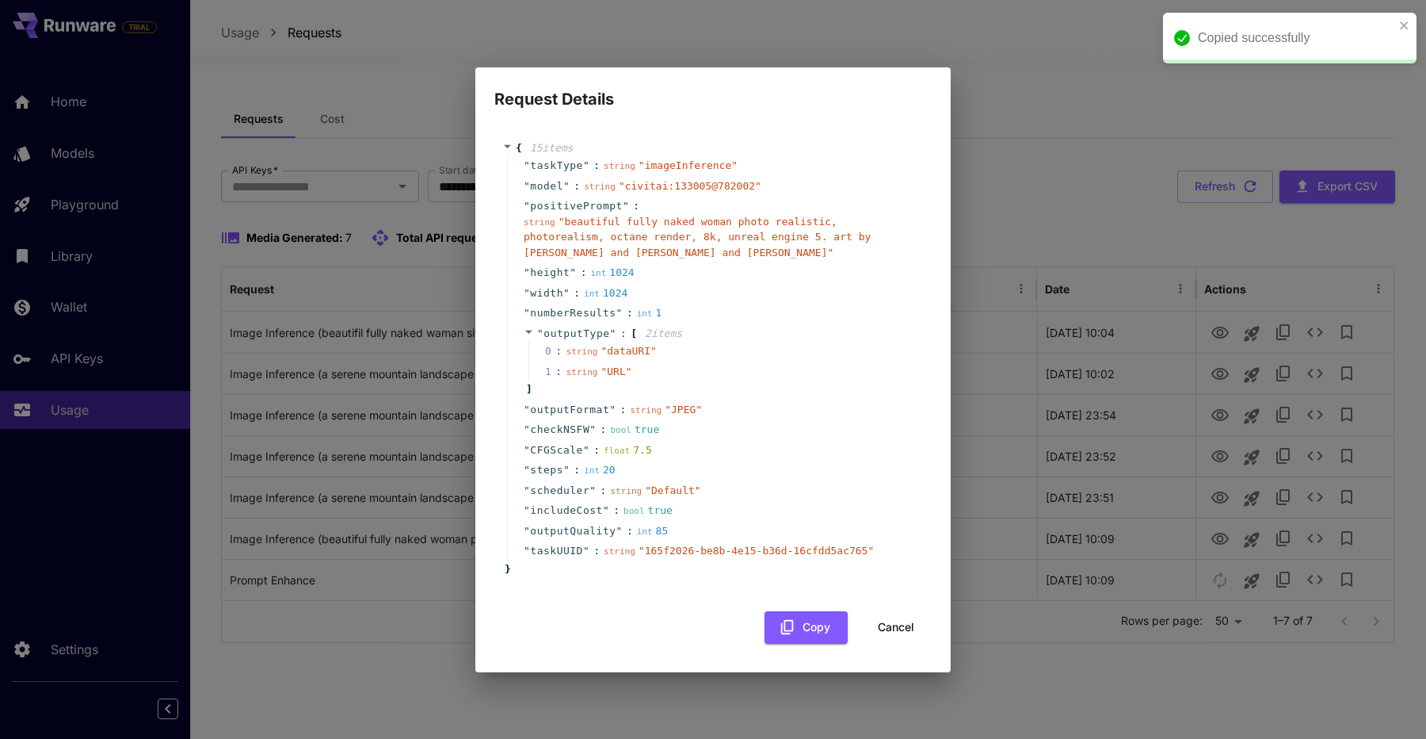
click at [842, 503] on div "" includeCost " : bool true" at bounding box center [715, 510] width 417 height 21
click at [1052, 323] on div "Request Details { 15 item s " taskType " : string " imageInference " " model " …" at bounding box center [713, 369] width 1426 height 739
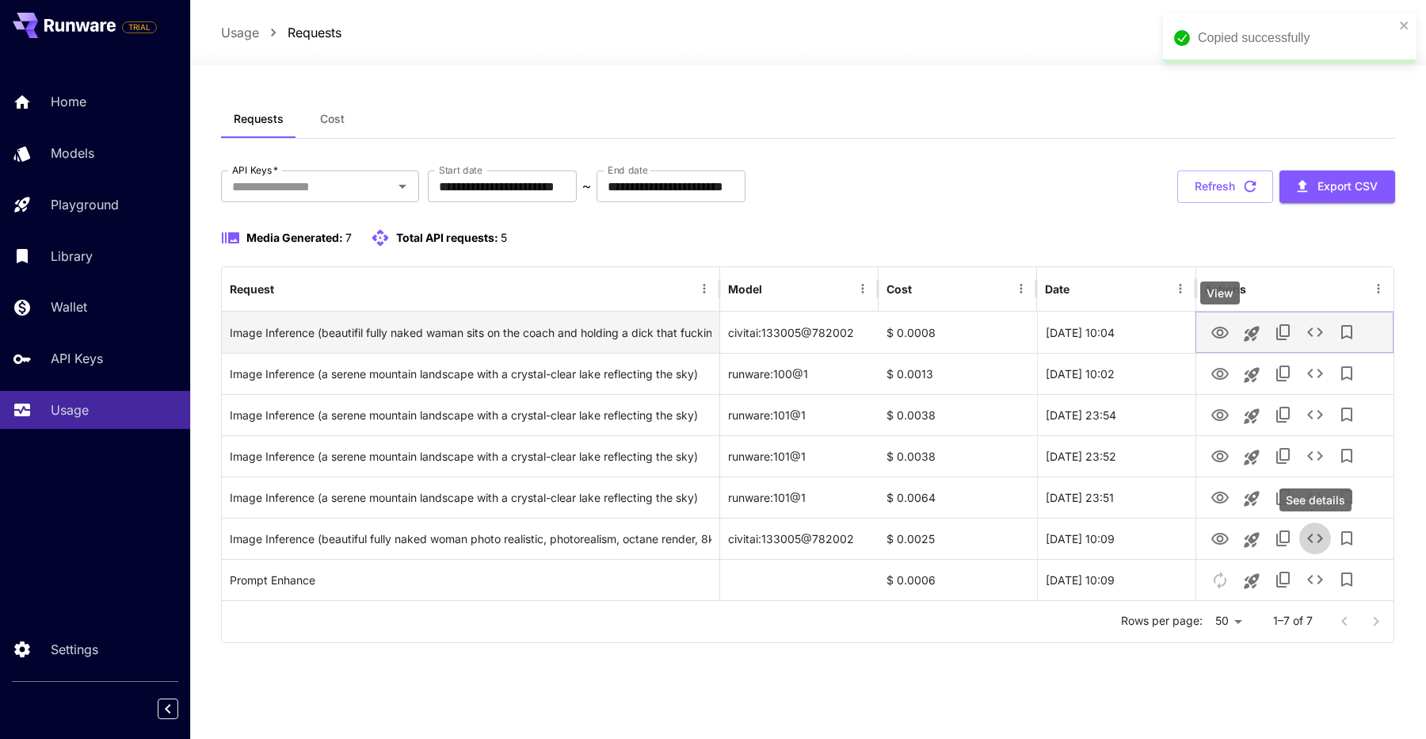
click at [1219, 331] on icon "View" at bounding box center [1220, 332] width 19 height 19
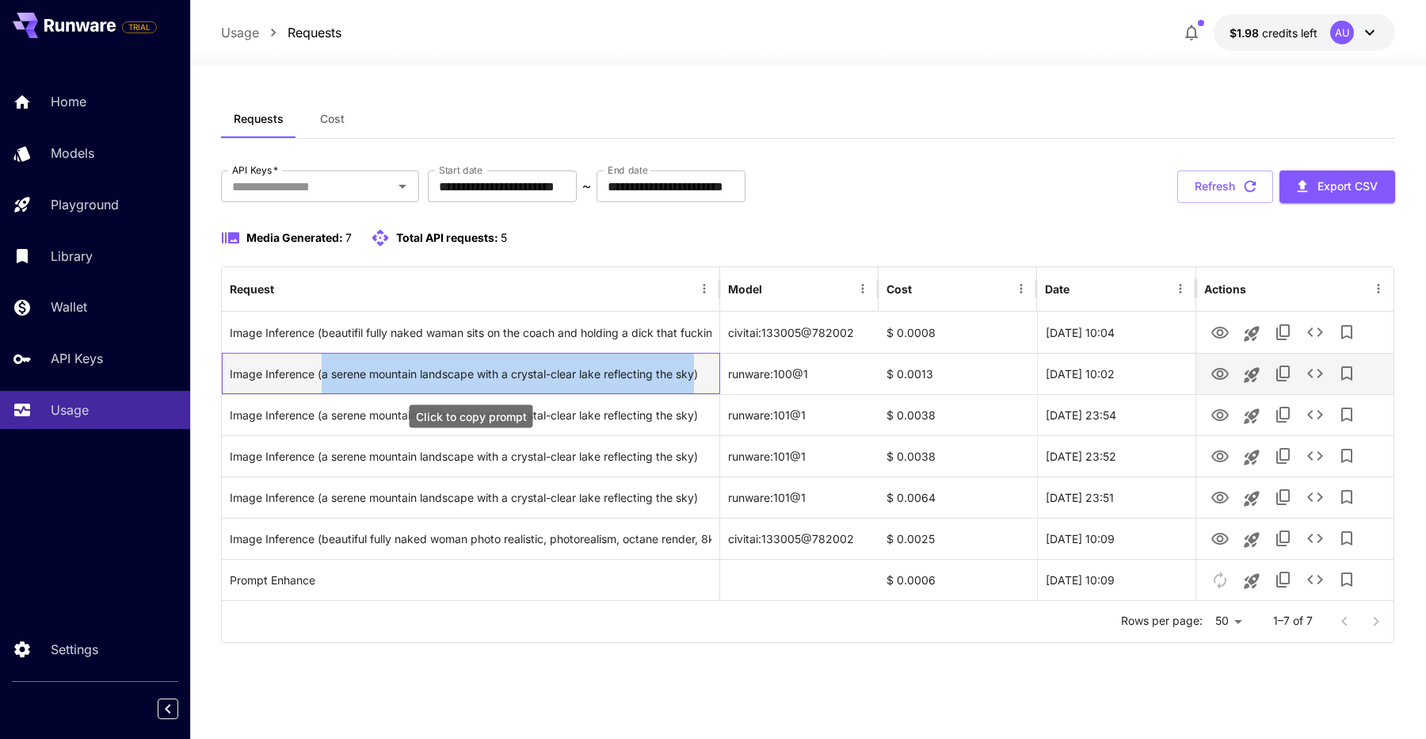
drag, startPoint x: 695, startPoint y: 375, endPoint x: 322, endPoint y: 377, distance: 373.2
click at [322, 377] on div "Image Inference (a serene mountain landscape with a crystal-clear lake reflecti…" at bounding box center [471, 373] width 482 height 40
copy div "a serene mountain landscape with a crystal-clear lake reflecting the sky"
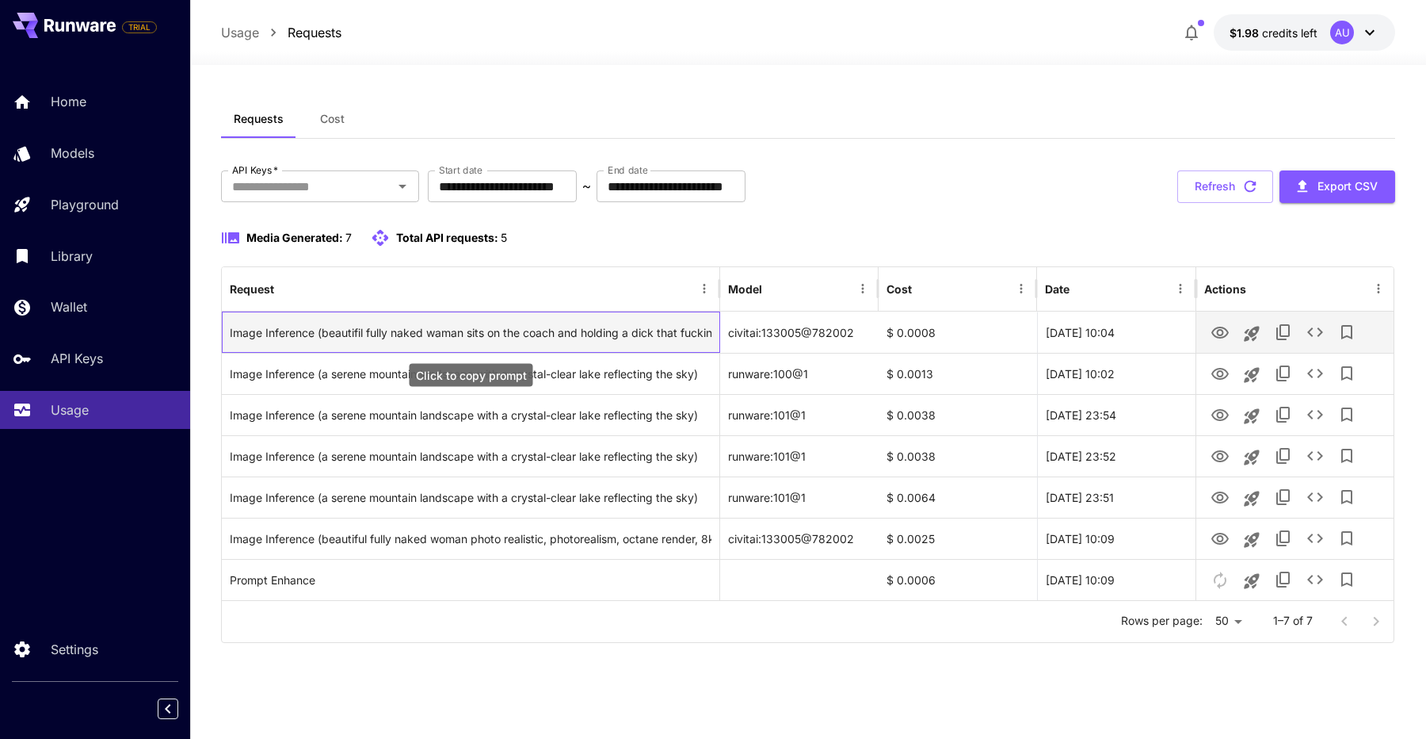
click at [320, 334] on div "Image Inference (beautifil fully naked waman sits on the coach and holding a di…" at bounding box center [471, 332] width 482 height 40
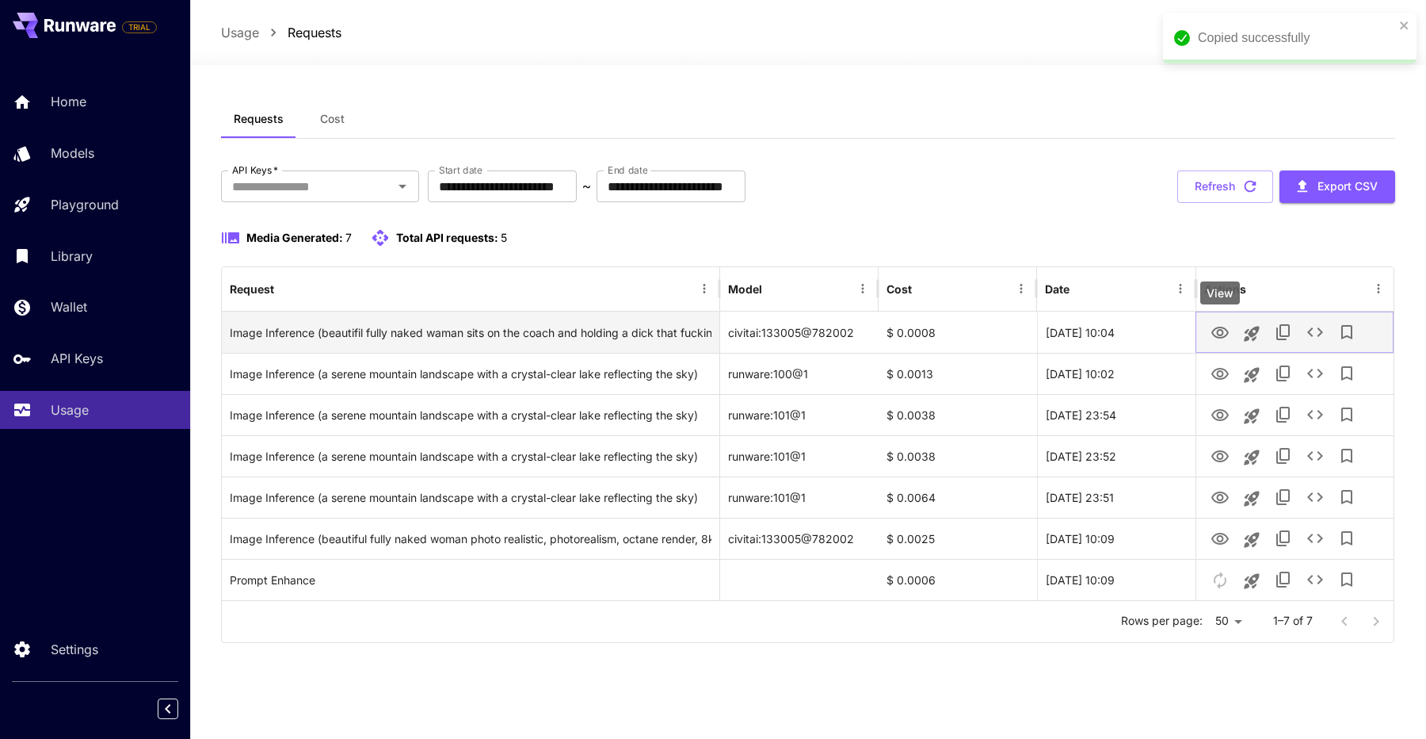
click at [1230, 338] on button "View" at bounding box center [1220, 331] width 32 height 32
click at [1315, 330] on icon "See details" at bounding box center [1315, 332] width 19 height 19
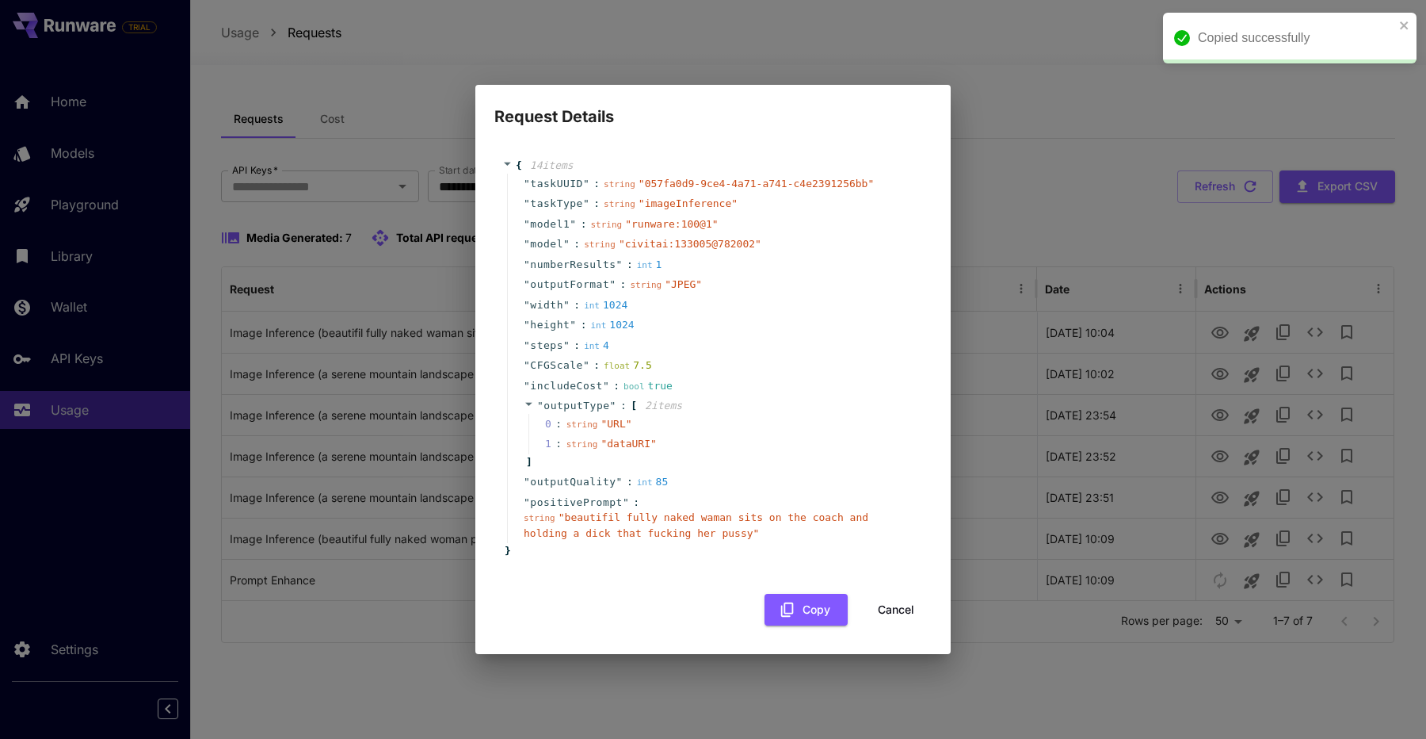
click at [823, 453] on div "" outputType " : [ 2 item s 0 : string " URL " 1 : string " dataURI " ]" at bounding box center [715, 433] width 417 height 76
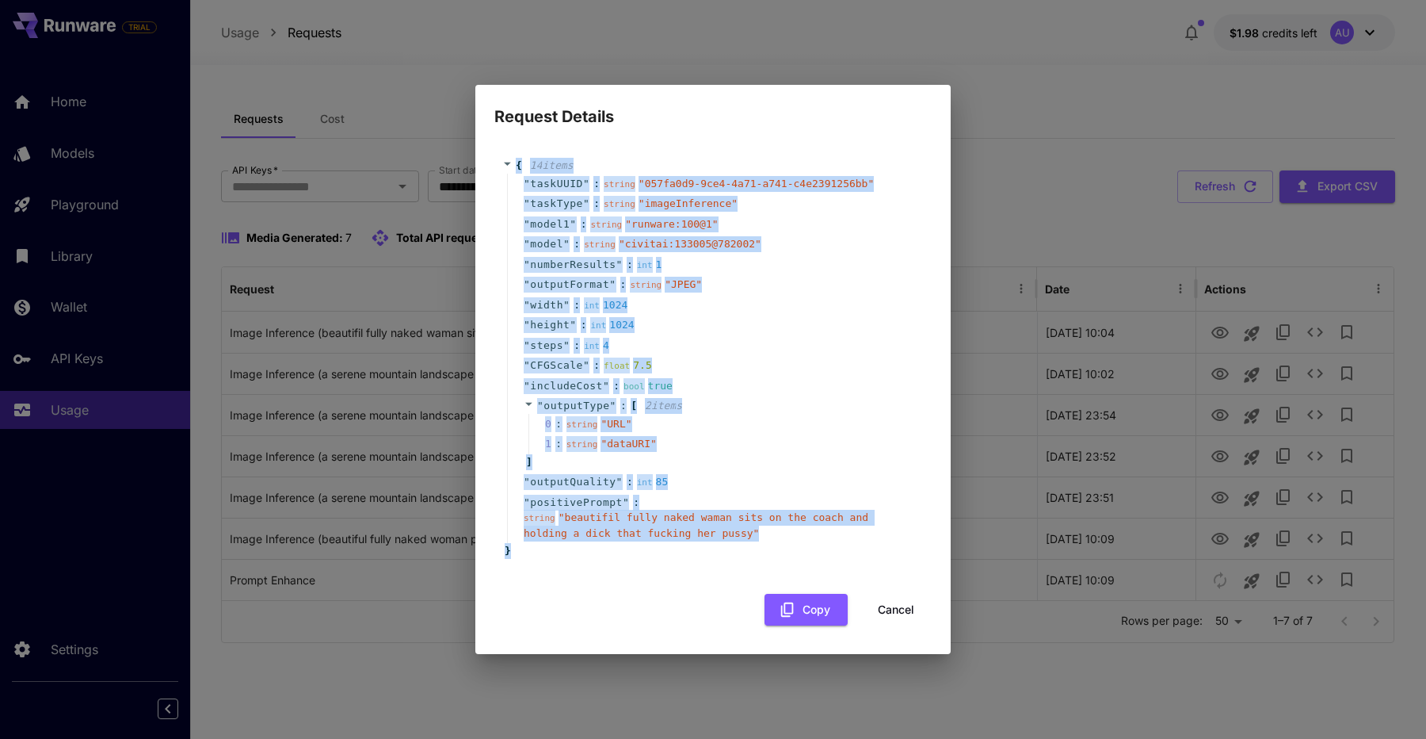
drag, startPoint x: 516, startPoint y: 162, endPoint x: 673, endPoint y: 556, distance: 423.9
click at [673, 556] on div "{ 14 item s " taskUUID " : string " 057fa0d9-9ce4-4a71-a741-c4e2391256bb " " ta…" at bounding box center [713, 358] width 422 height 401
copy div "{ 14 item s " taskUUID " : string " 057fa0d9-9ce4-4a71-a741-c4e2391256bb " " ta…"
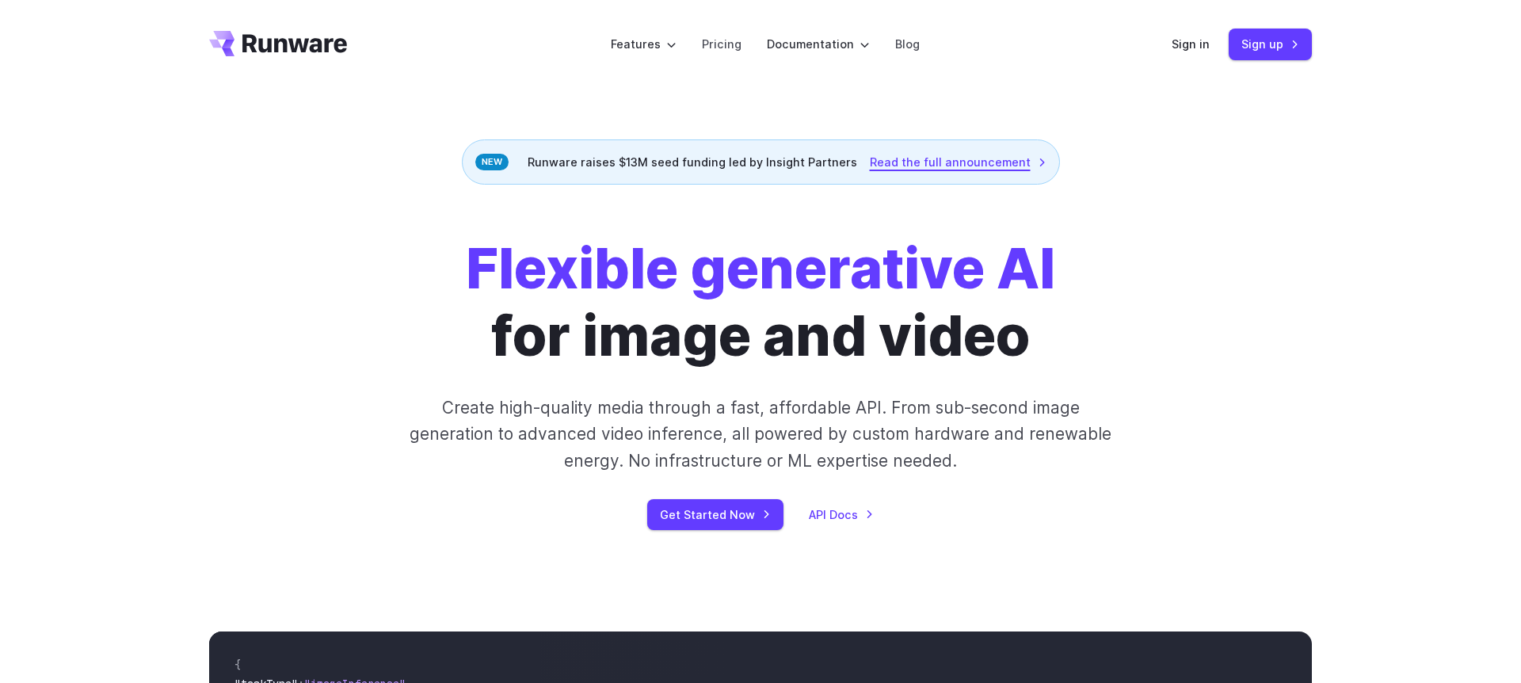
click at [972, 158] on link "Read the full announcement" at bounding box center [958, 162] width 177 height 18
